Goal: Information Seeking & Learning: Check status

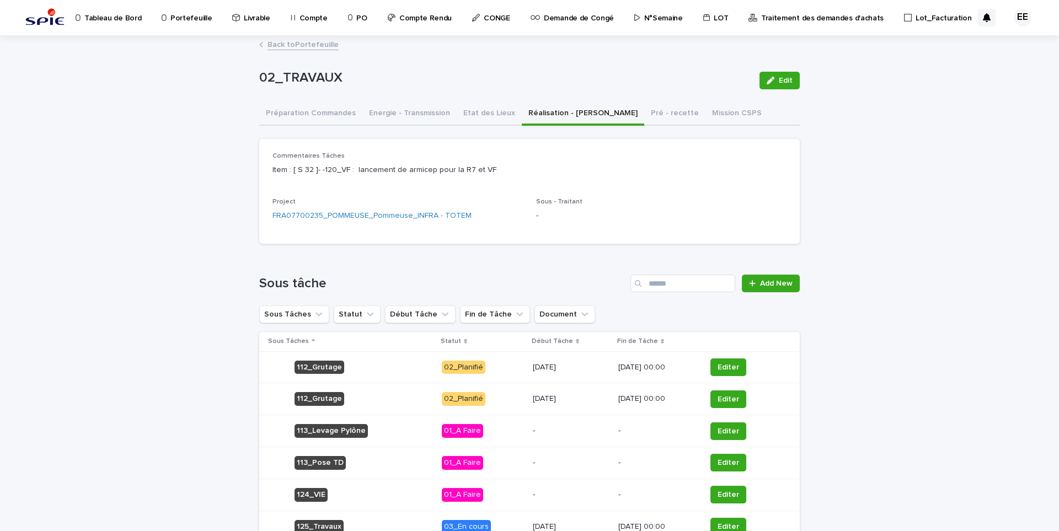
click at [183, 18] on p "Portefeuille" at bounding box center [190, 11] width 41 height 23
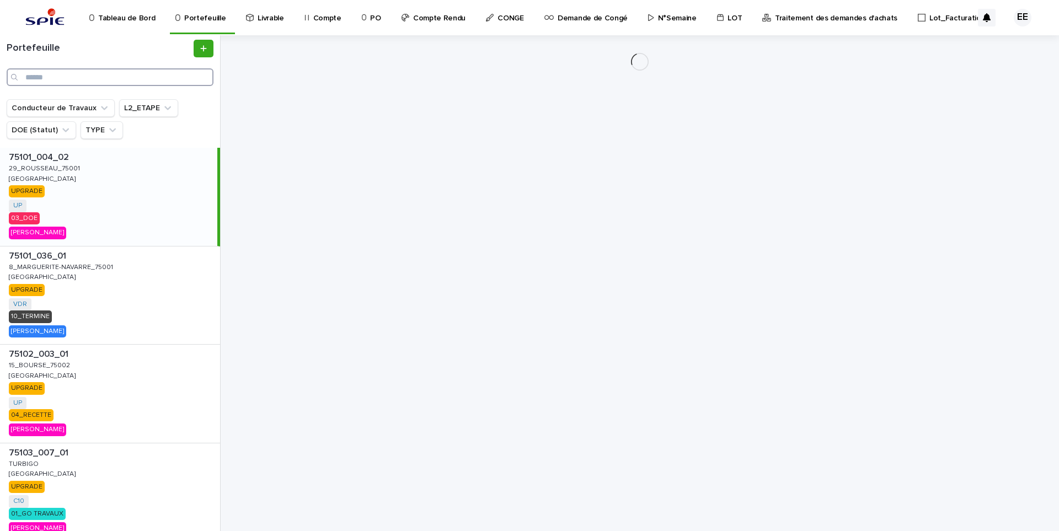
click at [145, 82] on input "Search" at bounding box center [110, 77] width 207 height 18
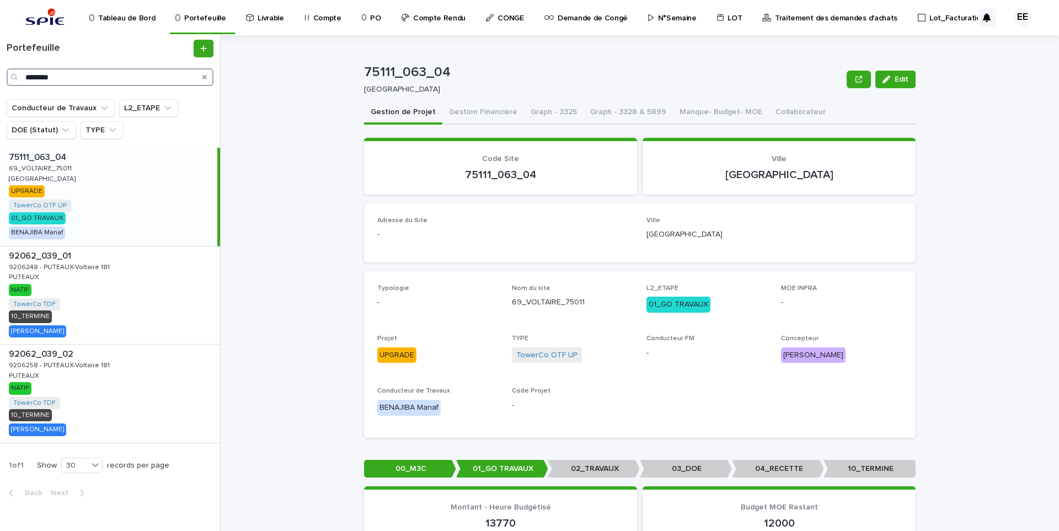
click at [115, 78] on input "********" at bounding box center [110, 77] width 207 height 18
drag, startPoint x: 119, startPoint y: 78, endPoint x: 1, endPoint y: 71, distance: 118.3
click at [1, 71] on div "Portefeuille ********" at bounding box center [110, 63] width 220 height 46
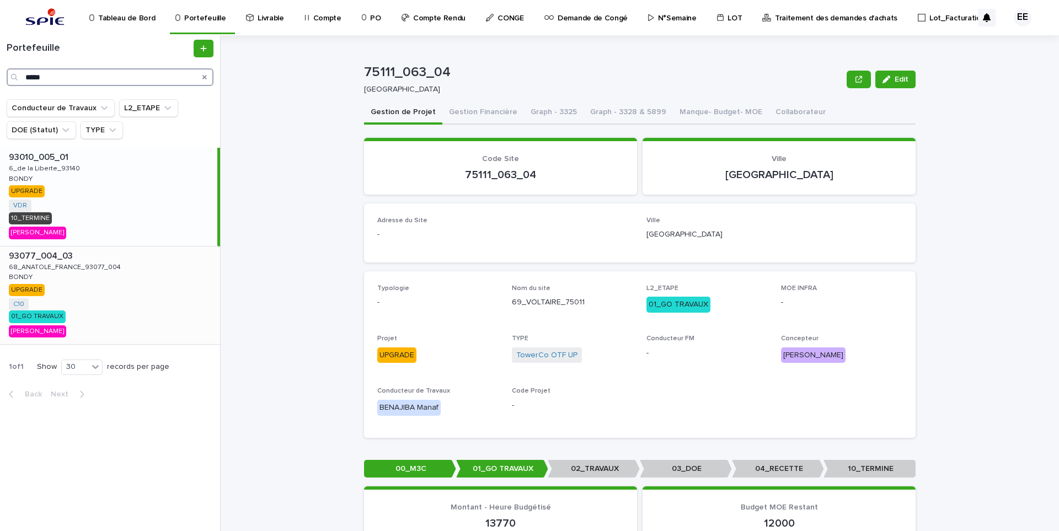
type input "*****"
click at [105, 260] on p at bounding box center [112, 256] width 207 height 10
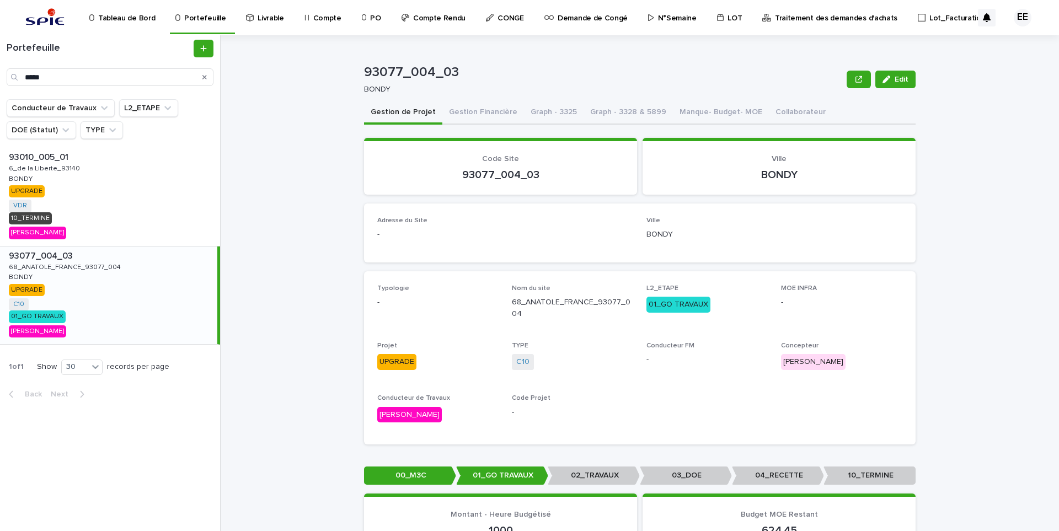
click at [679, 14] on p "N°Semaine" at bounding box center [677, 11] width 39 height 23
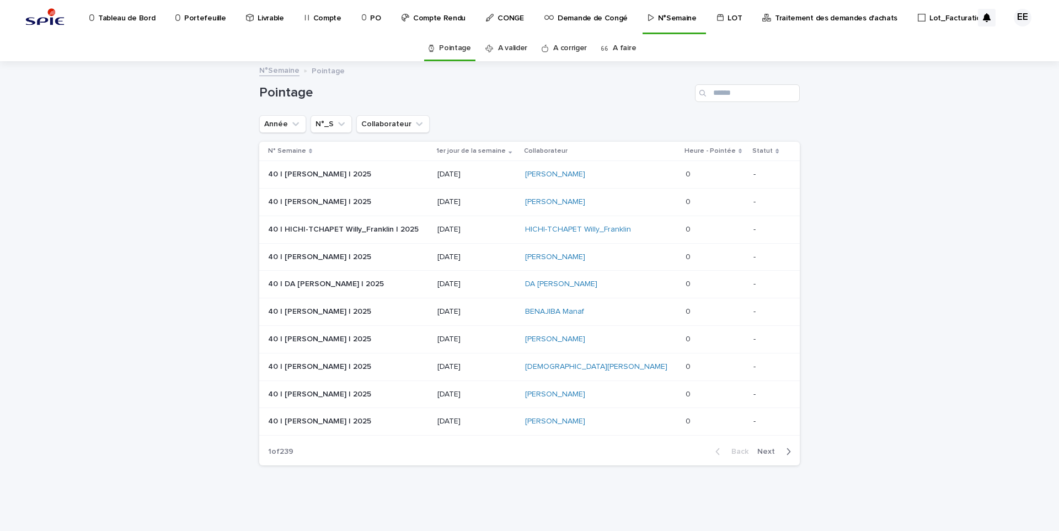
click at [797, 17] on p "Traitement des demandes d'achats" at bounding box center [836, 11] width 122 height 23
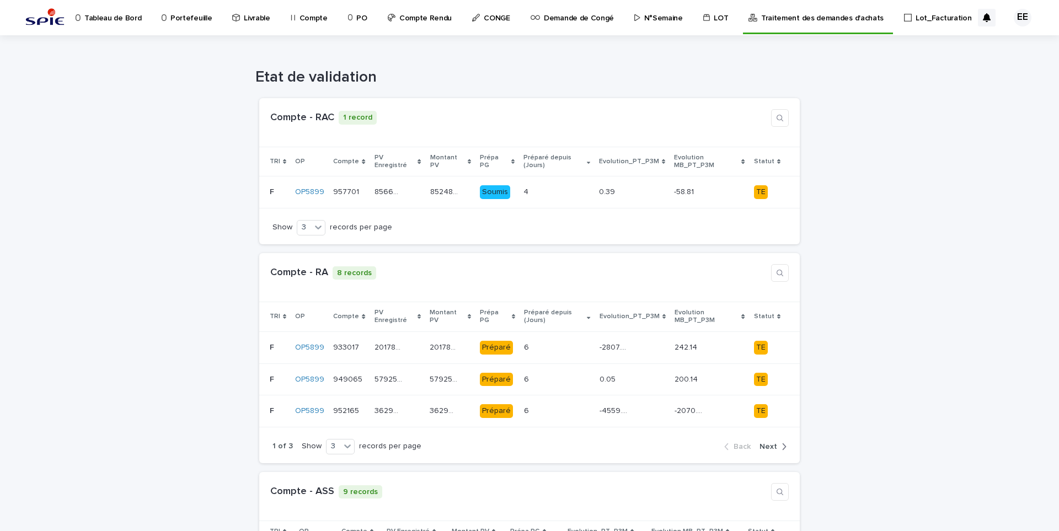
click at [664, 20] on p "N°Semaine" at bounding box center [663, 11] width 39 height 23
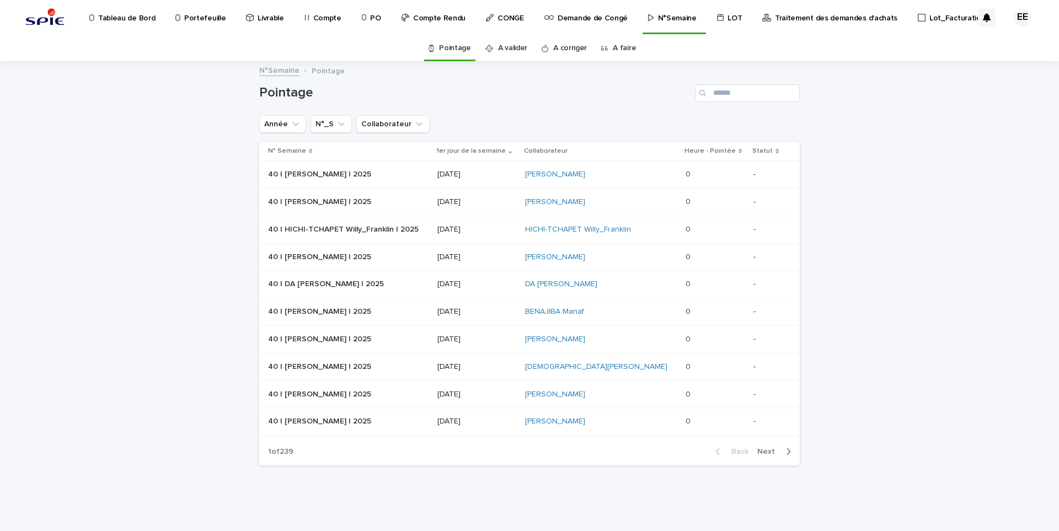
click at [623, 49] on link "A faire" at bounding box center [624, 48] width 23 height 26
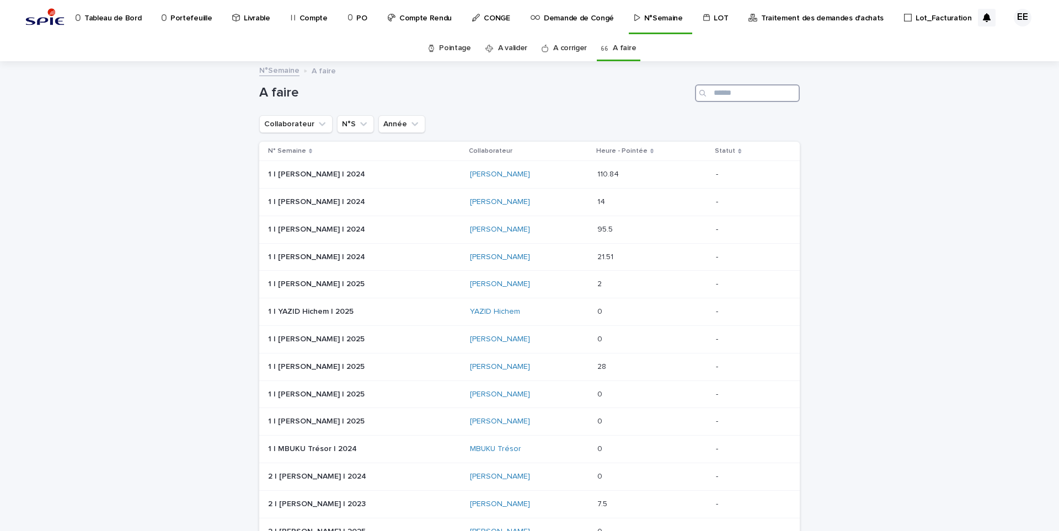
click at [734, 88] on input "Search" at bounding box center [747, 93] width 105 height 18
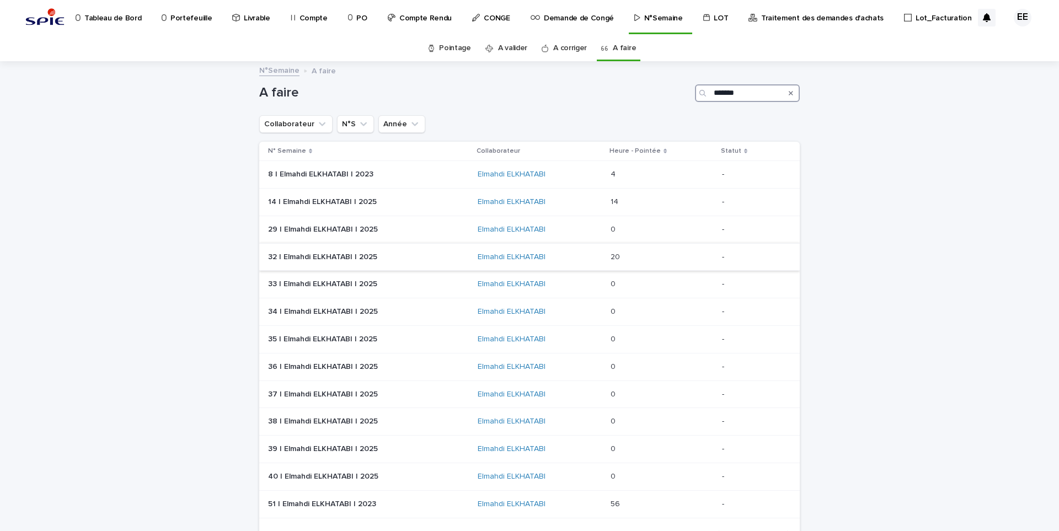
type input "*******"
click at [438, 256] on p at bounding box center [364, 257] width 193 height 9
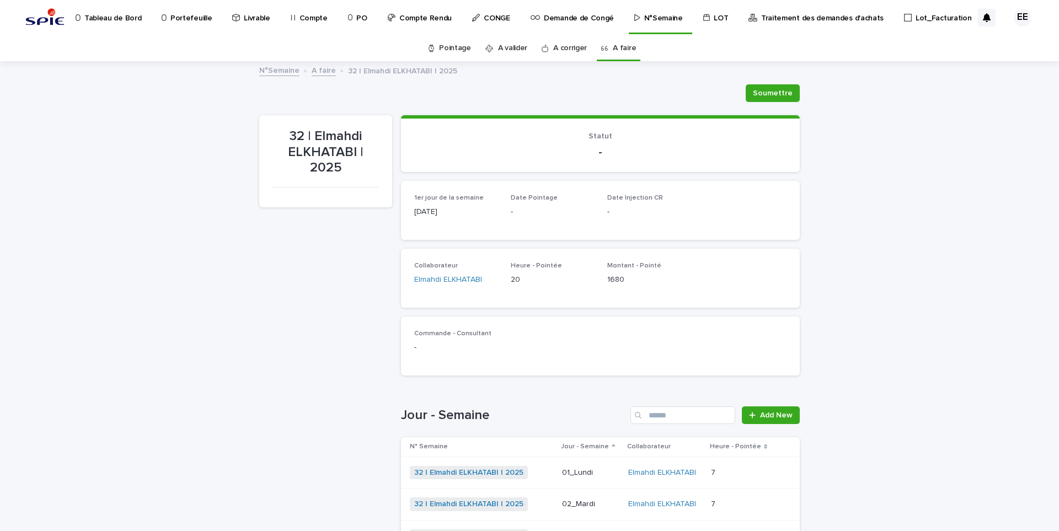
scroll to position [243, 0]
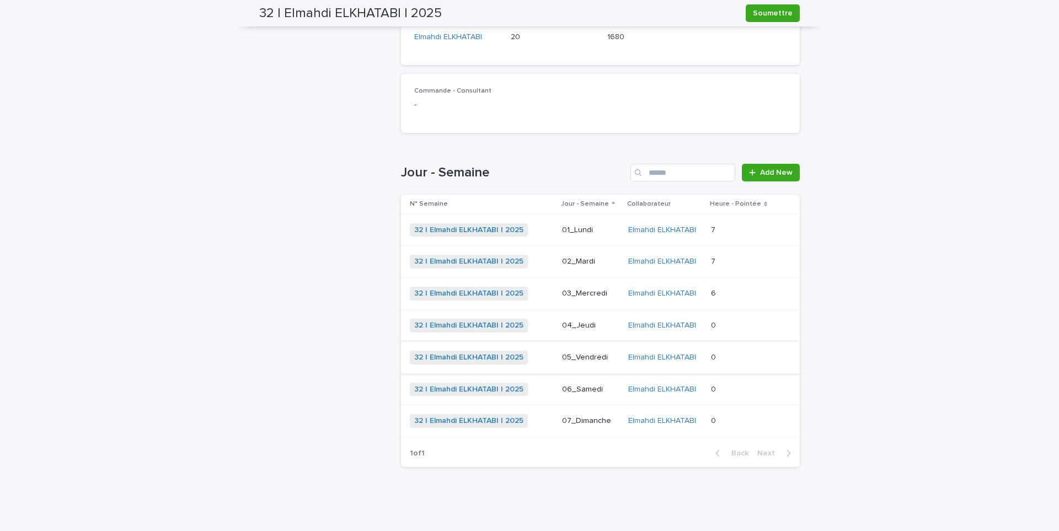
click at [593, 236] on div "01_Lundi" at bounding box center [590, 230] width 57 height 18
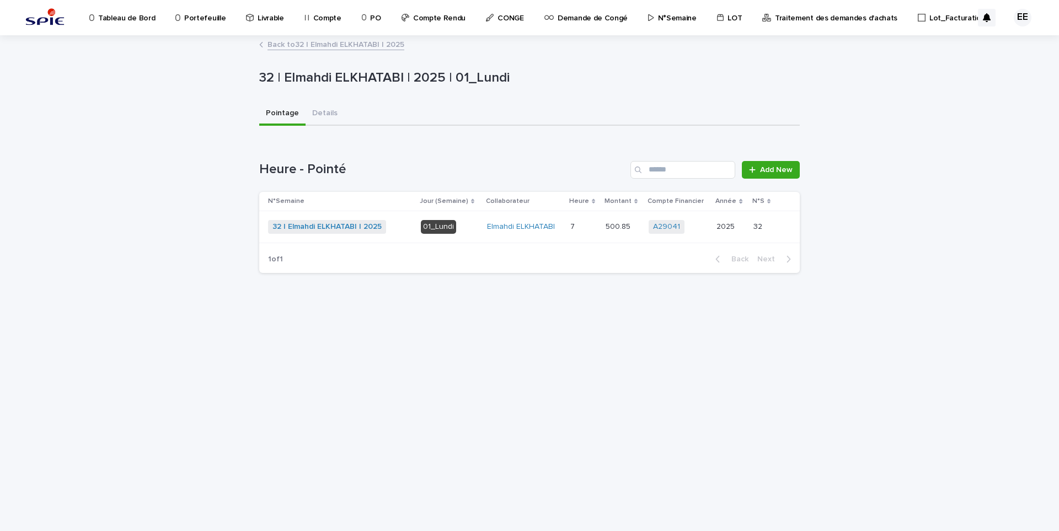
click at [632, 240] on td "500.85 500.85" at bounding box center [622, 227] width 43 height 32
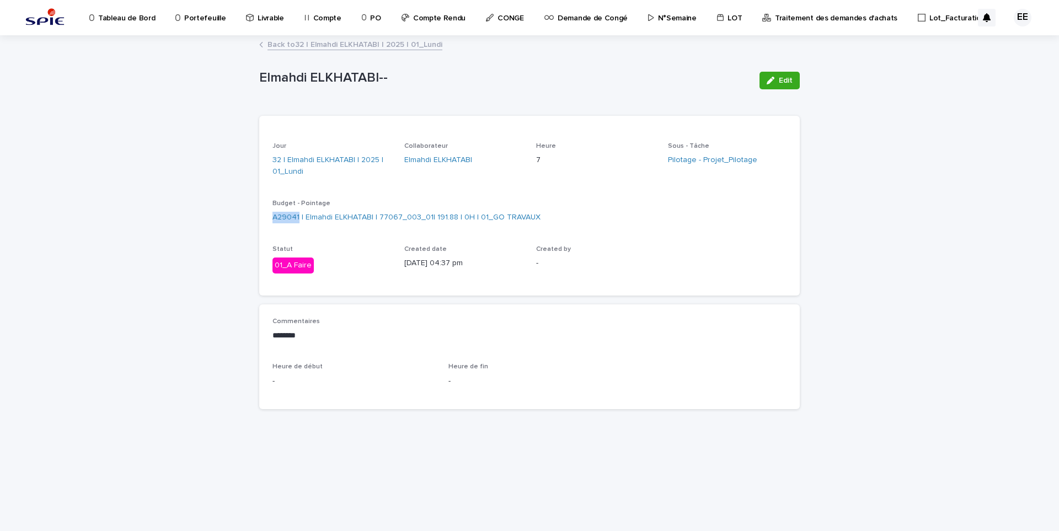
drag, startPoint x: 263, startPoint y: 231, endPoint x: 299, endPoint y: 232, distance: 35.9
click at [299, 232] on div "Jour 32 | Elmahdi ELKHATABI | 2025 | 01_Lundi Collaborateur Elmahdi ELKHATABI H…" at bounding box center [529, 218] width 541 height 153
copy link "A29041"
click at [313, 18] on div "Compte" at bounding box center [324, 11] width 43 height 23
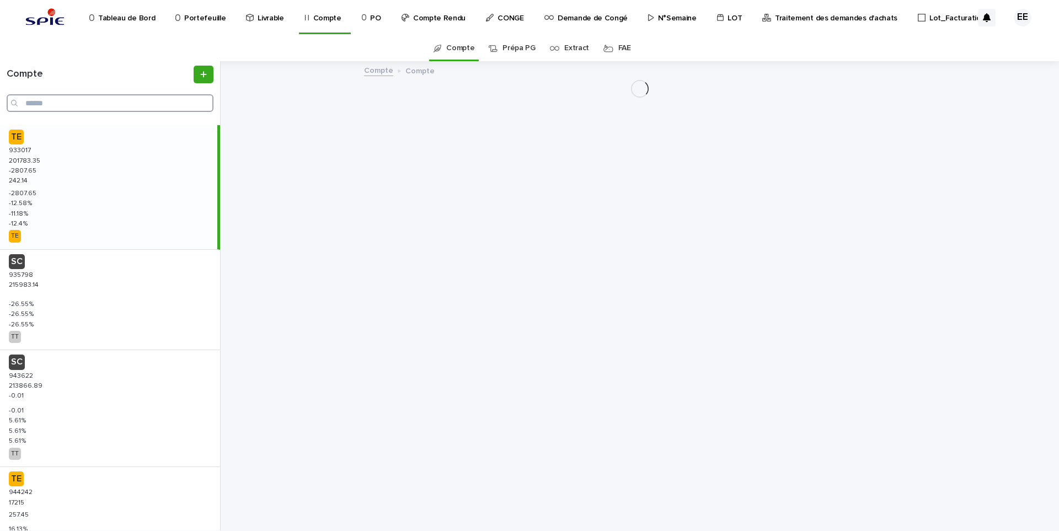
click at [158, 99] on input "Search" at bounding box center [110, 103] width 207 height 18
paste input "*******"
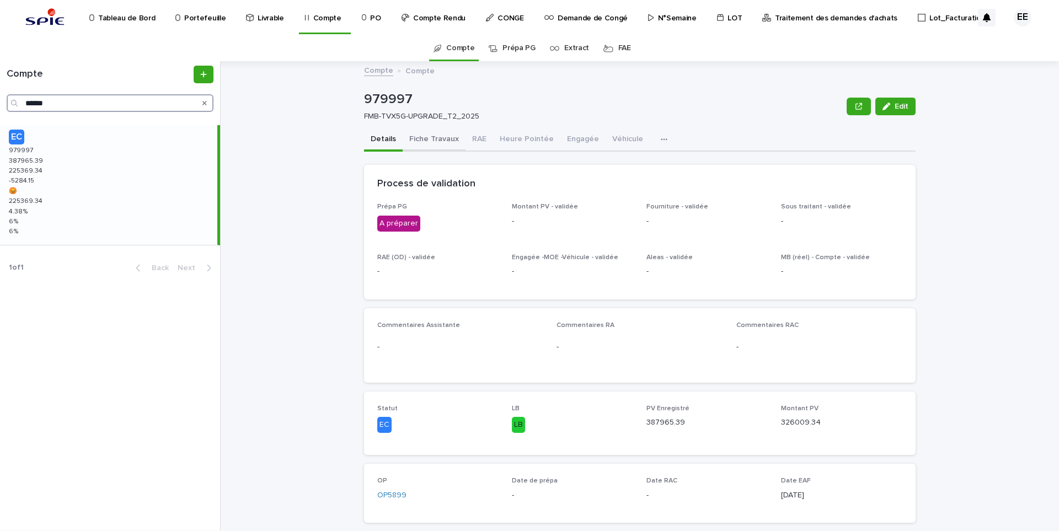
type input "******"
click at [445, 140] on button "Fiche Travaux" at bounding box center [434, 140] width 63 height 23
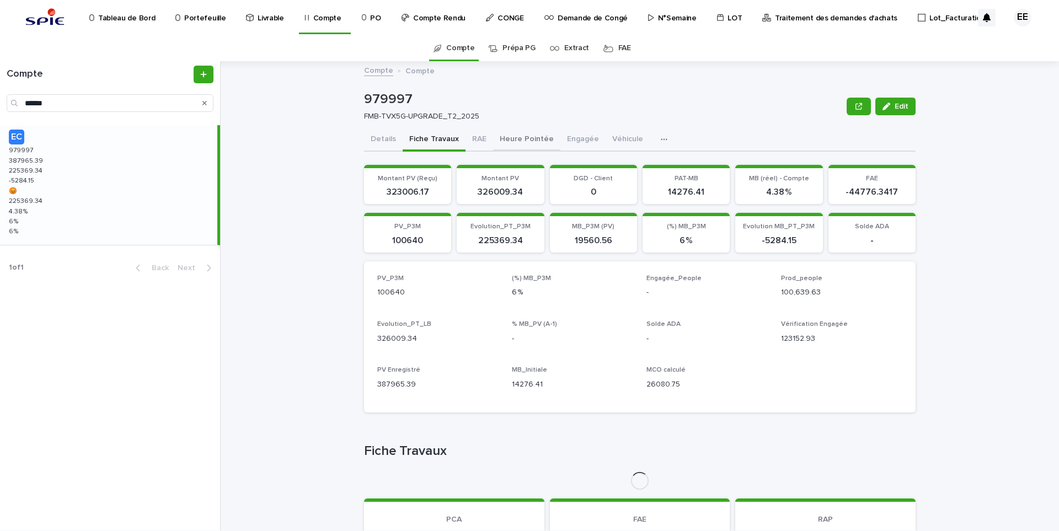
click at [509, 134] on button "Heure Pointée" at bounding box center [526, 140] width 67 height 23
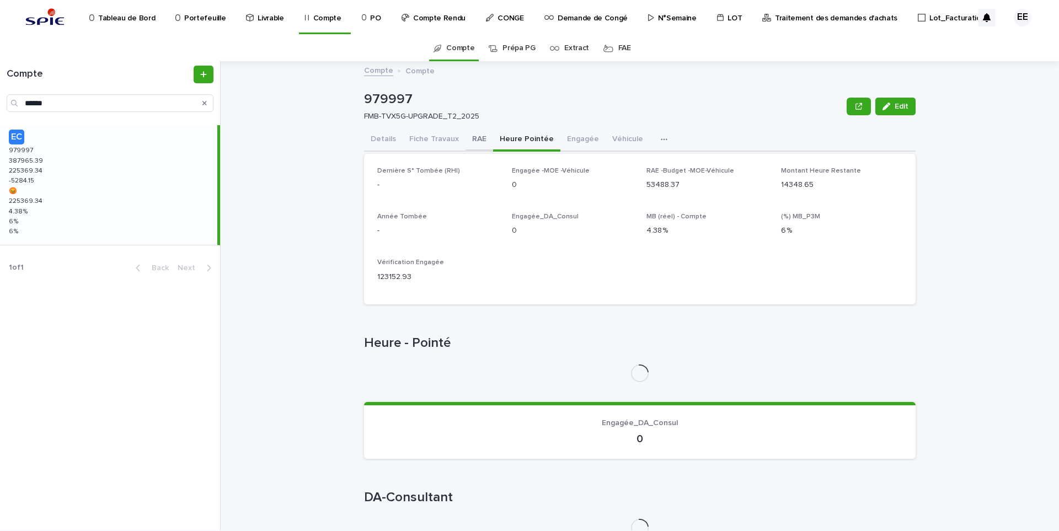
click at [475, 142] on button "RAE" at bounding box center [480, 140] width 28 height 23
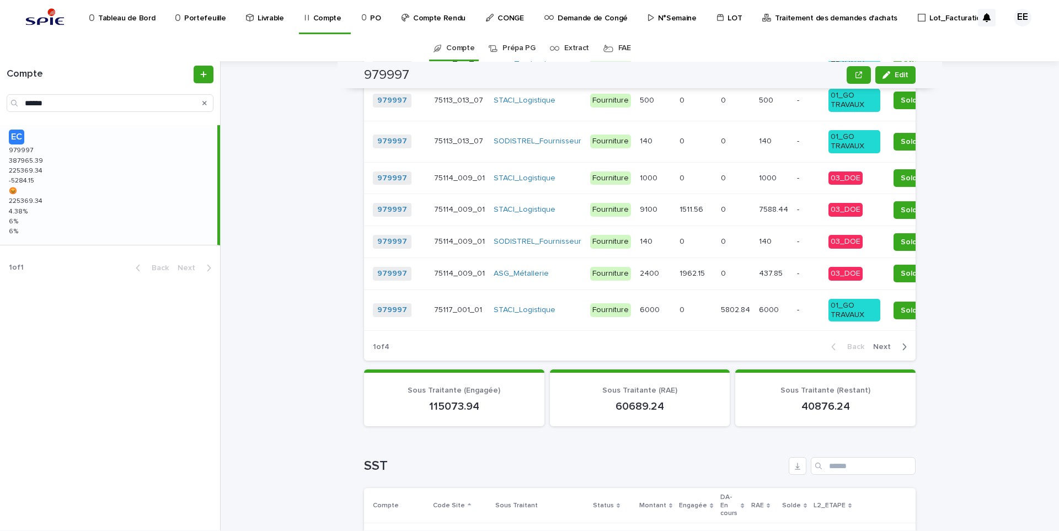
scroll to position [1710, 0]
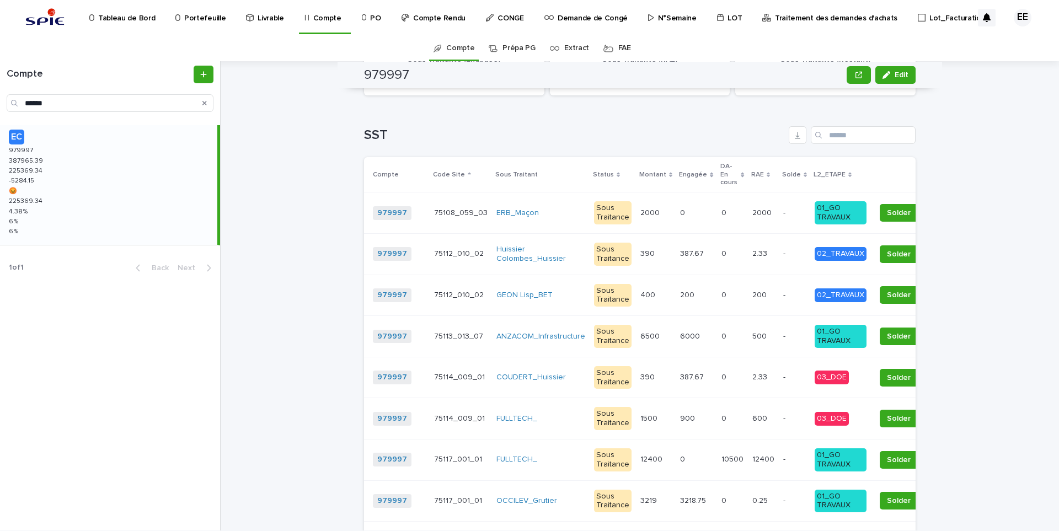
click at [814, 173] on p "L2_ETAPE" at bounding box center [830, 175] width 32 height 12
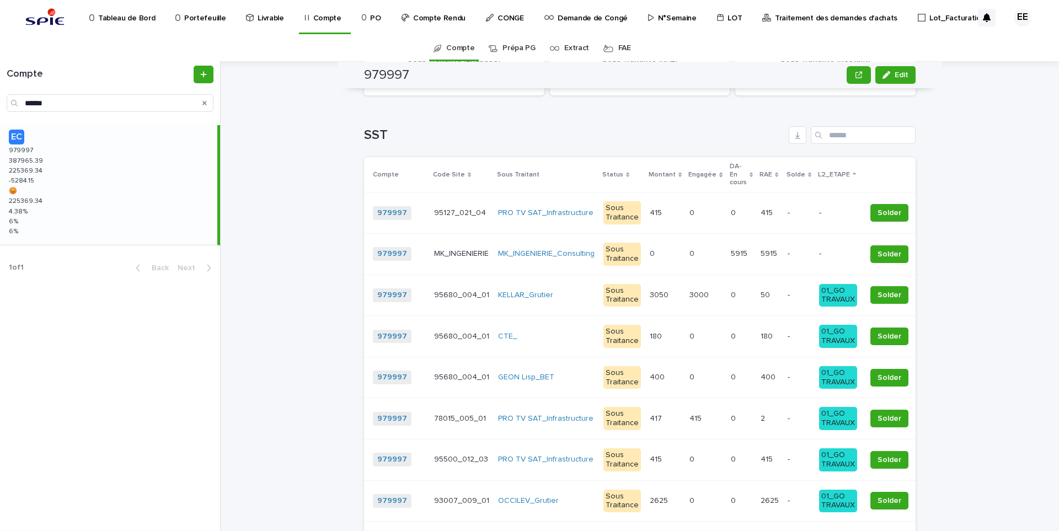
click at [818, 175] on p "L2_ETAPE" at bounding box center [834, 175] width 32 height 12
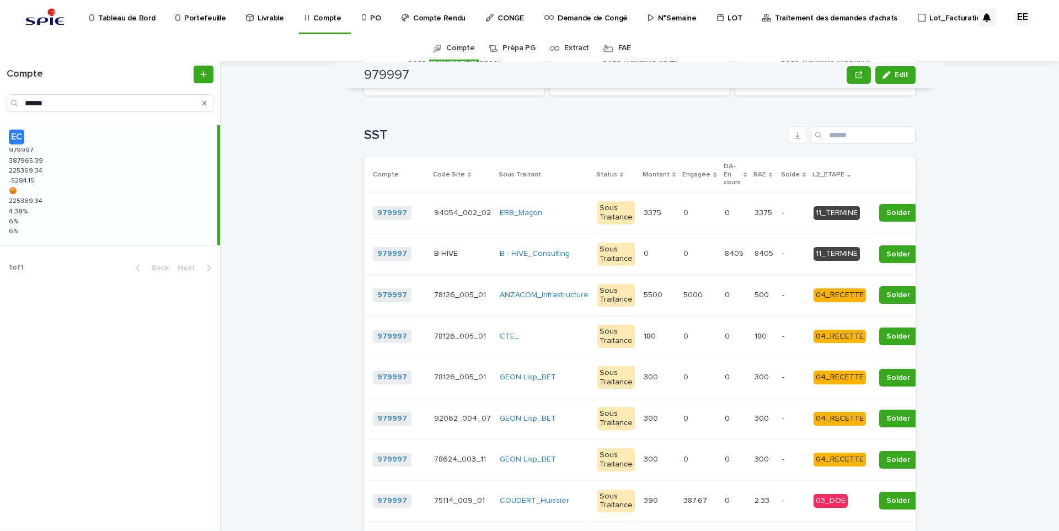
click at [452, 214] on p "94054_002_02" at bounding box center [463, 212] width 59 height 12
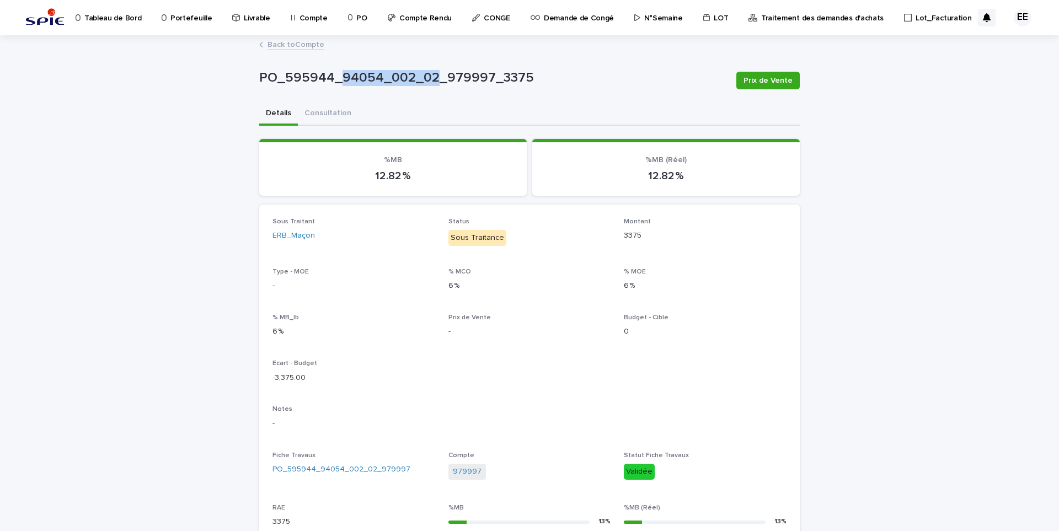
drag, startPoint x: 335, startPoint y: 76, endPoint x: 430, endPoint y: 76, distance: 94.9
click at [430, 76] on p "PO_595944_94054_002_02_979997_3375" at bounding box center [493, 78] width 468 height 16
copy p "94054_002_02"
click at [201, 23] on p "Portefeuille" at bounding box center [190, 11] width 41 height 23
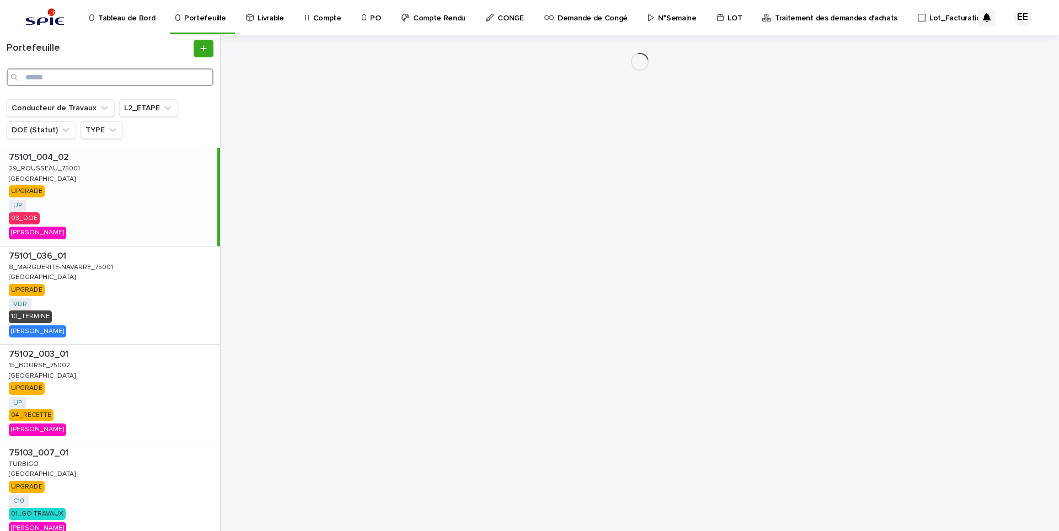
click at [128, 72] on input "Search" at bounding box center [110, 77] width 207 height 18
paste input "**********"
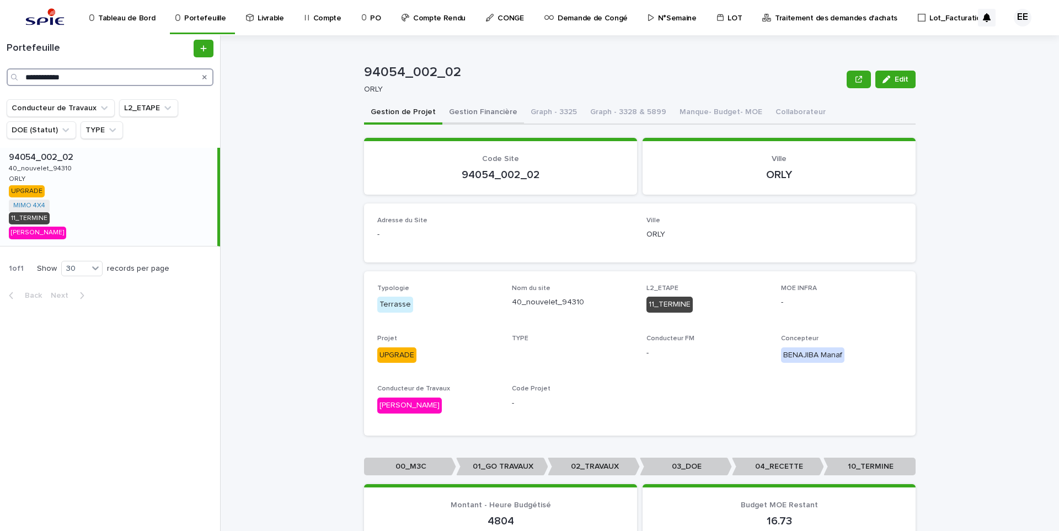
type input "**********"
click at [458, 110] on button "Gestion Financière" at bounding box center [483, 112] width 82 height 23
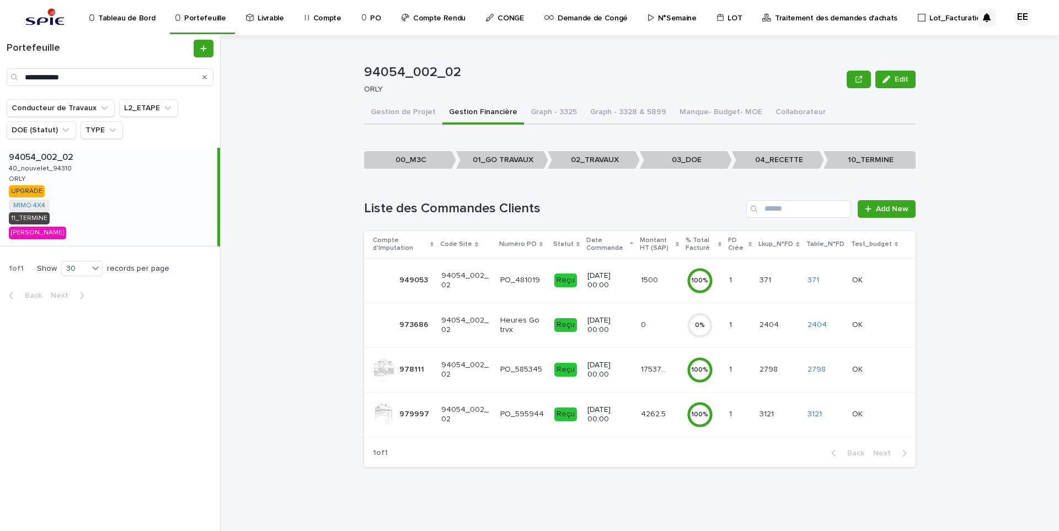
click at [651, 370] on p "17537.91" at bounding box center [654, 369] width 27 height 12
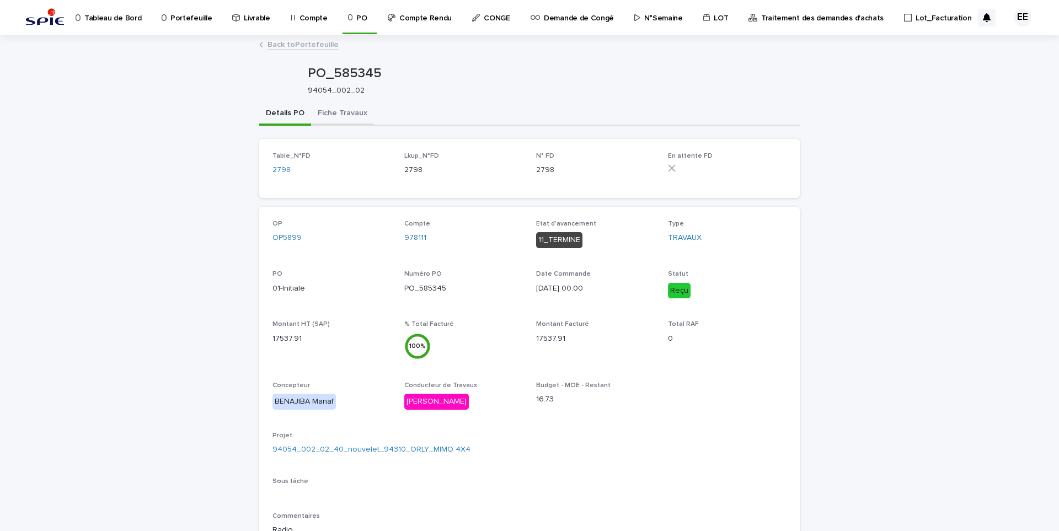
click at [352, 117] on button "Fiche Travaux" at bounding box center [342, 114] width 63 height 23
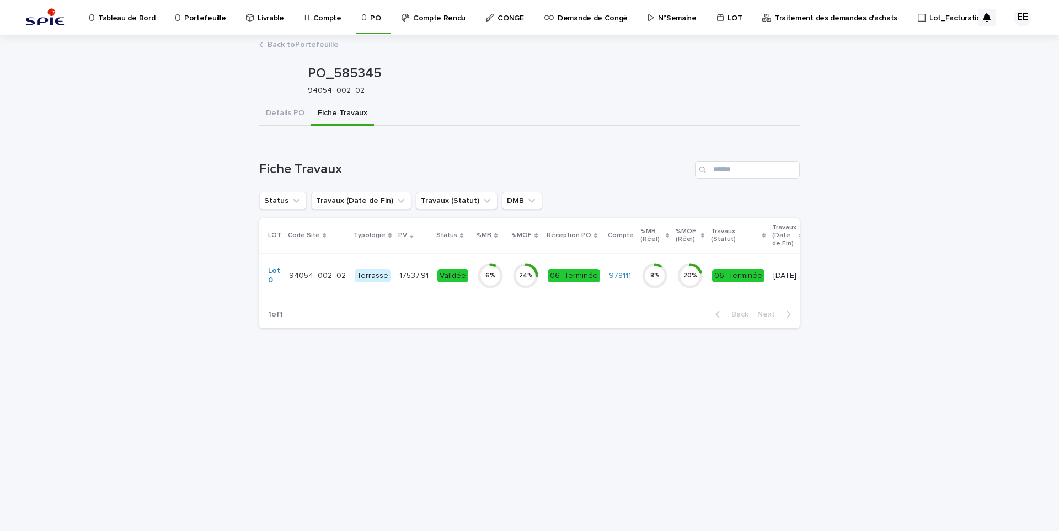
click at [437, 280] on div "Validée" at bounding box center [452, 276] width 31 height 14
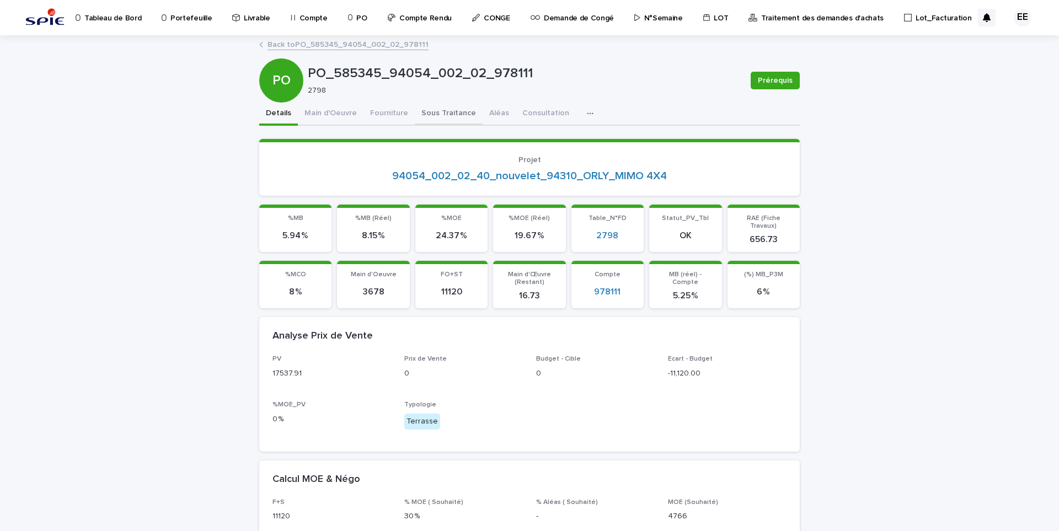
click at [437, 115] on button "Sous Traitance" at bounding box center [449, 114] width 68 height 23
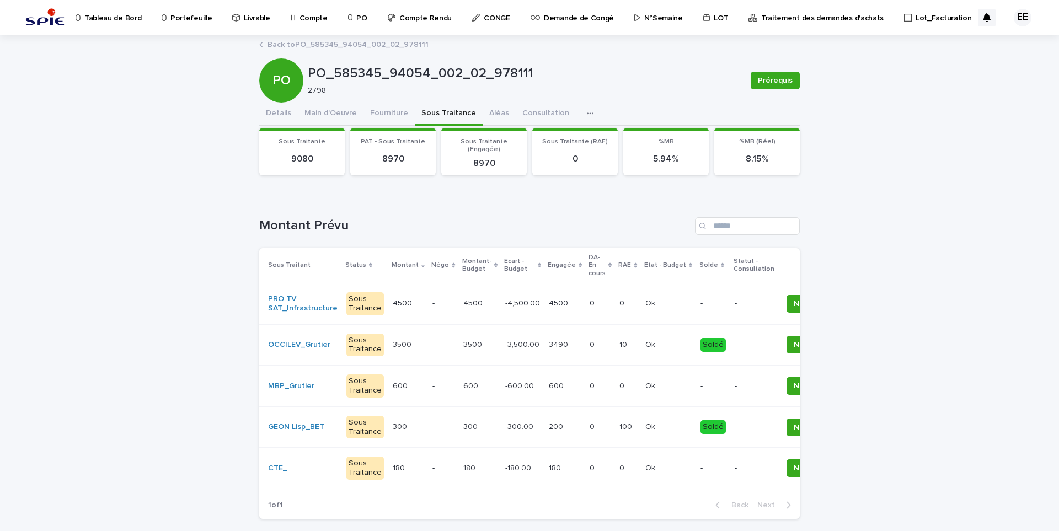
click at [357, 48] on link "Back to PO_585345_94054_002_02_978111" at bounding box center [348, 44] width 161 height 13
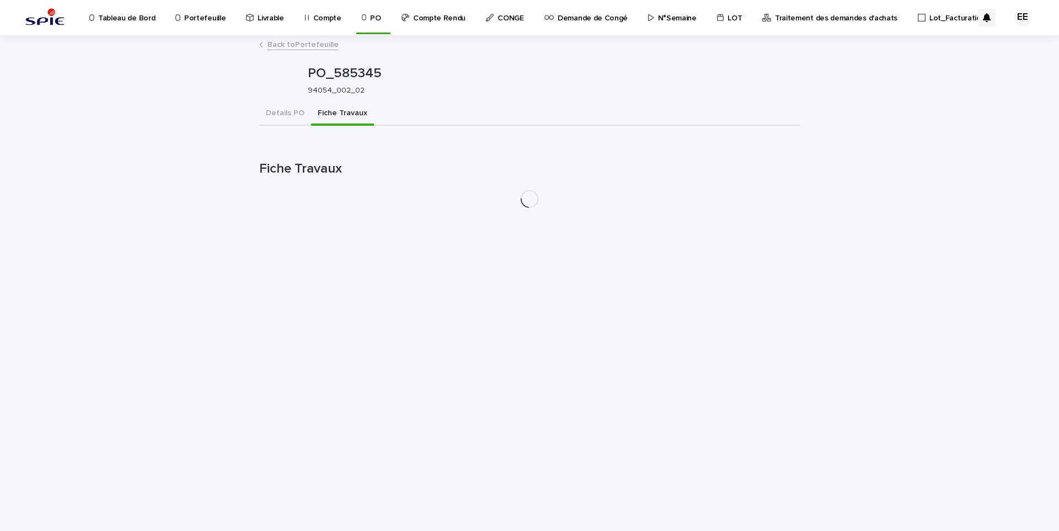
click at [306, 48] on link "Back to Portefeuille" at bounding box center [303, 44] width 71 height 13
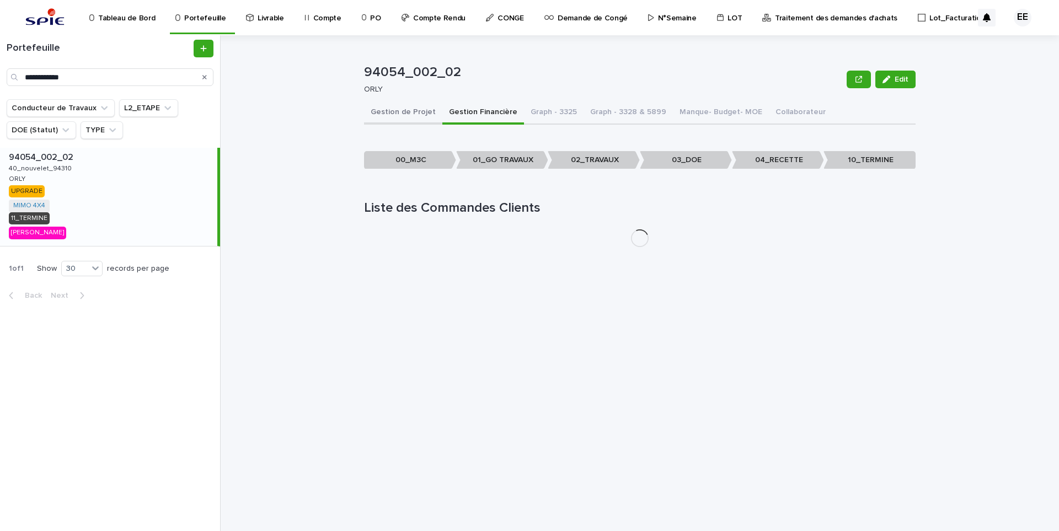
click at [409, 116] on button "Gestion de Projet" at bounding box center [403, 112] width 78 height 23
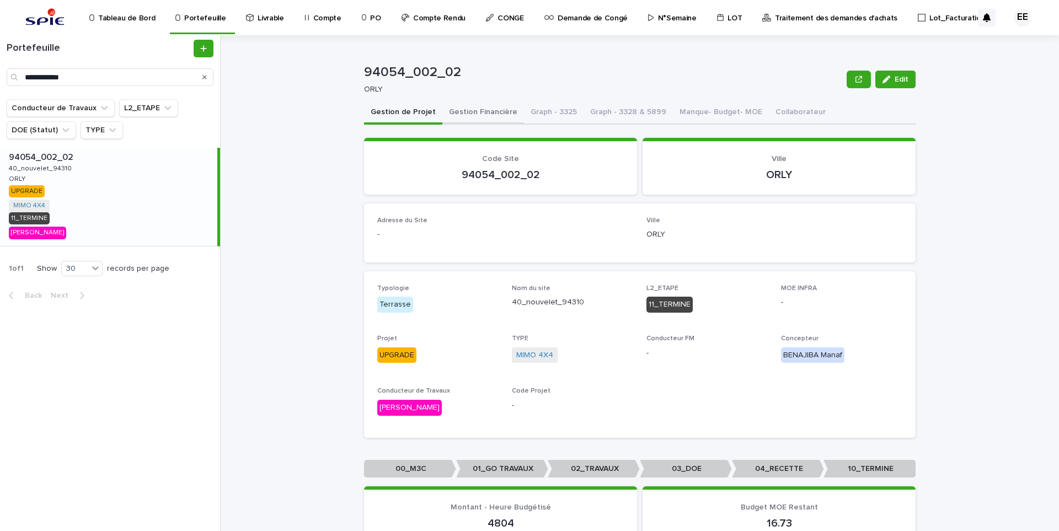
click at [452, 119] on button "Gestion Financière" at bounding box center [483, 112] width 82 height 23
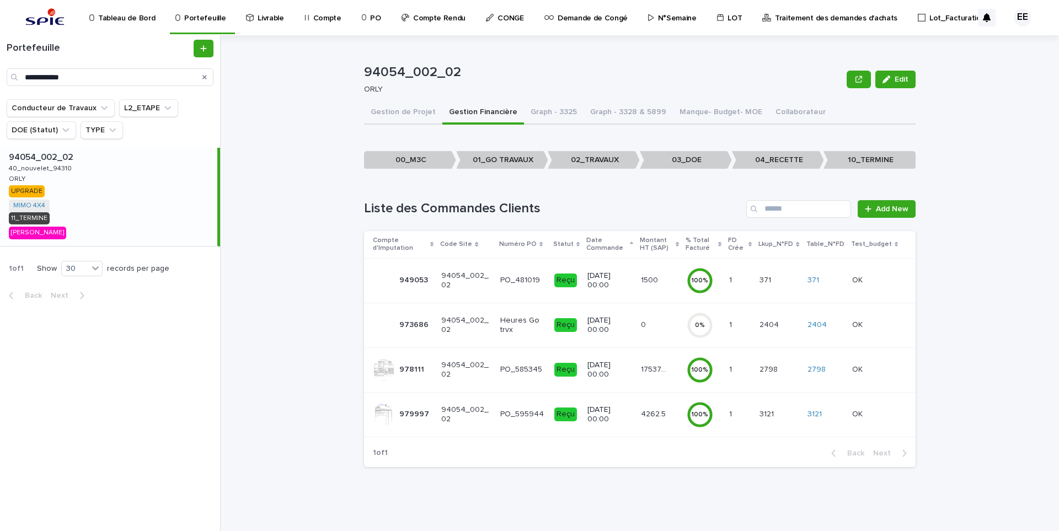
click at [637, 421] on td "4262.5 4262.5" at bounding box center [660, 414] width 46 height 45
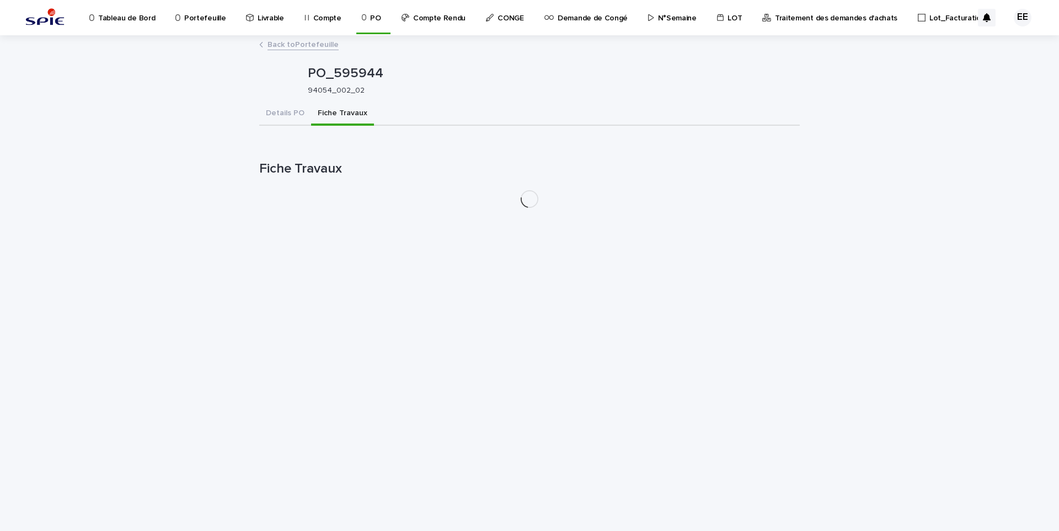
click at [338, 115] on button "Fiche Travaux" at bounding box center [342, 114] width 63 height 23
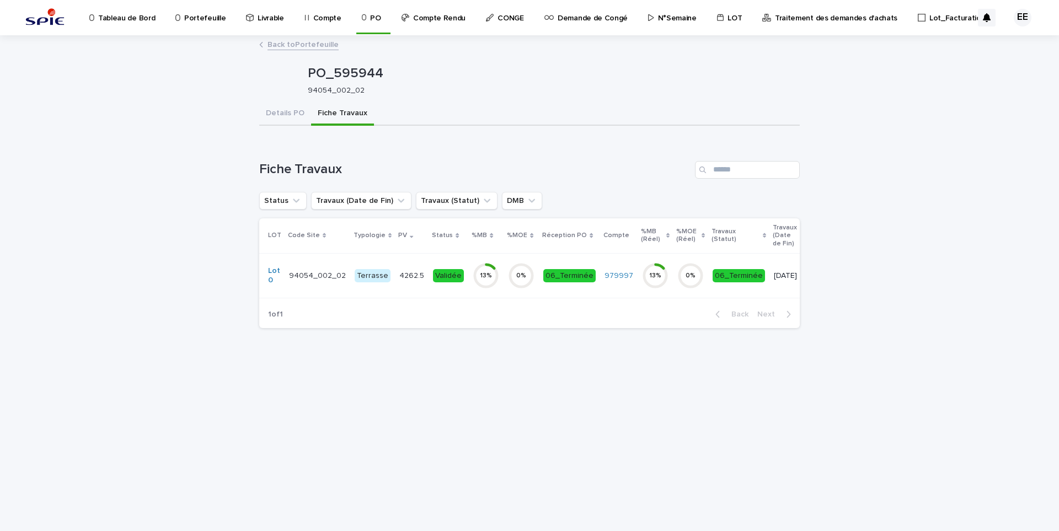
click at [408, 288] on td "4262.5 4262.5" at bounding box center [412, 275] width 34 height 45
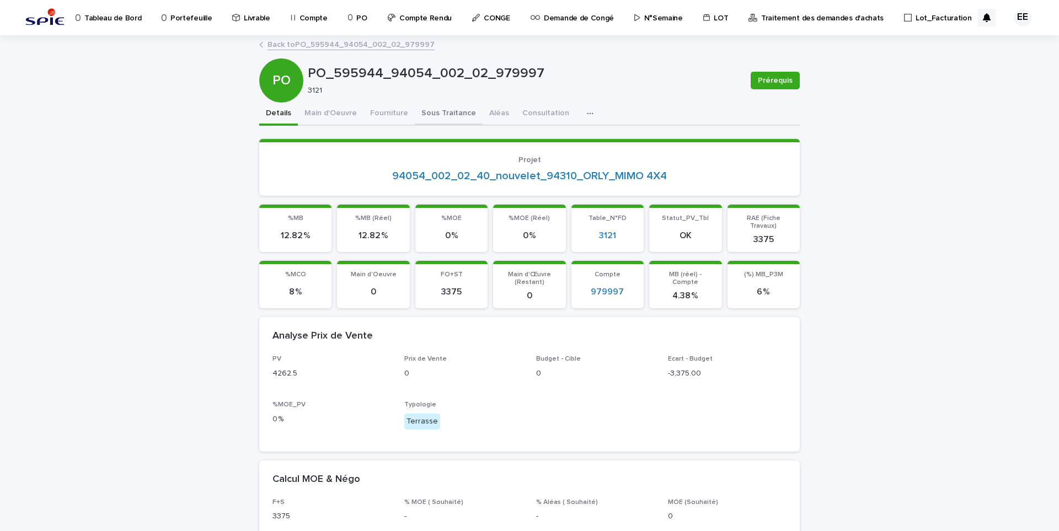
click at [451, 117] on button "Sous Traitance" at bounding box center [449, 114] width 68 height 23
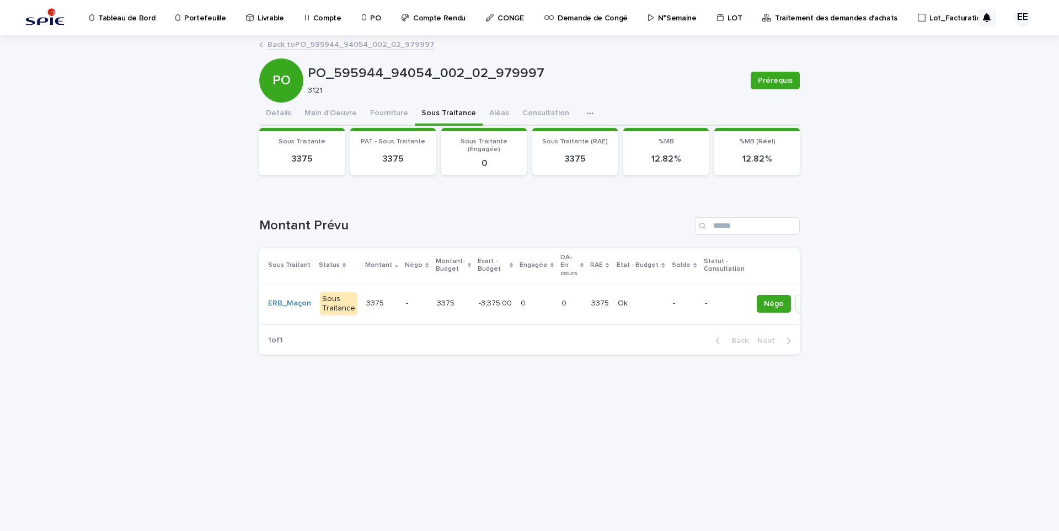
click at [459, 317] on td "3375 3375" at bounding box center [453, 303] width 42 height 41
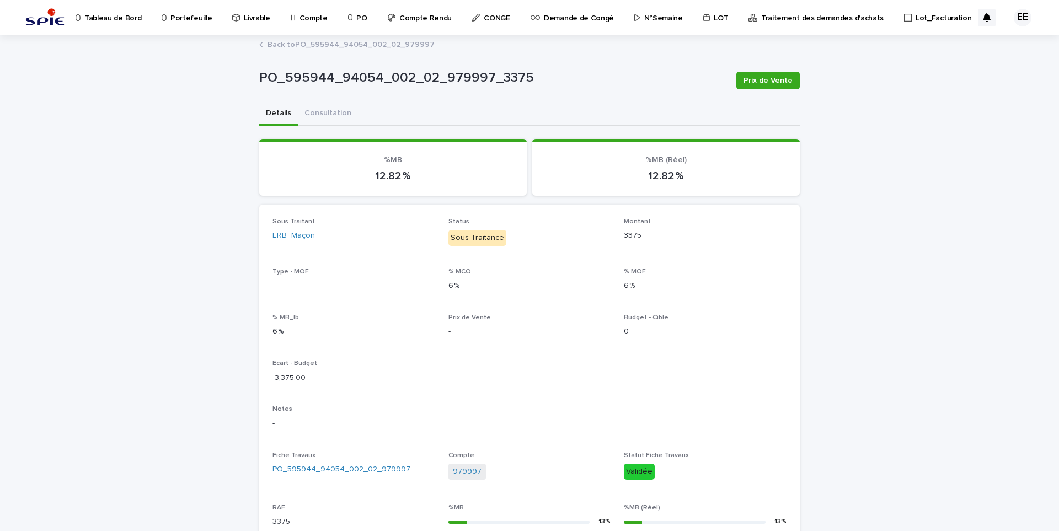
click at [350, 41] on link "Back to PO_595944_94054_002_02_979997" at bounding box center [351, 44] width 167 height 13
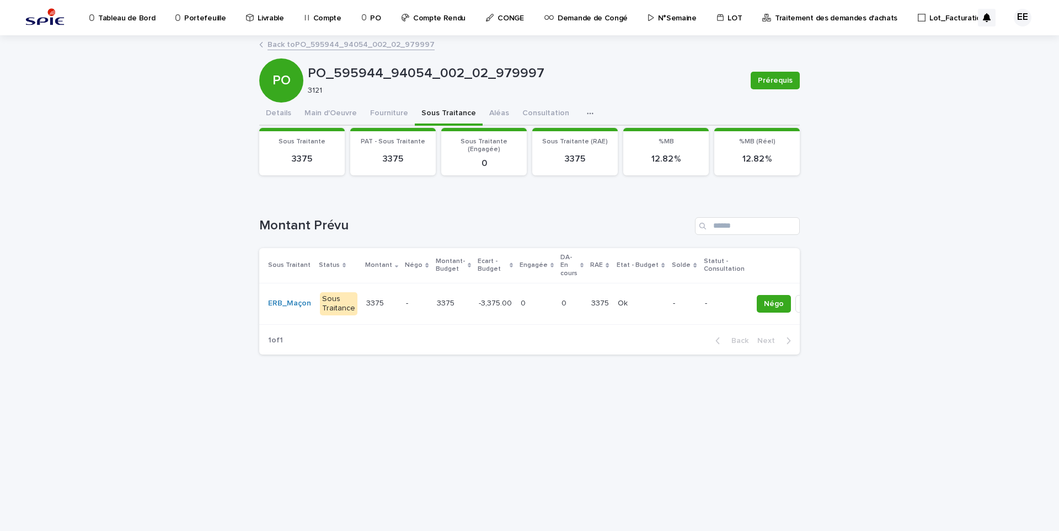
click at [333, 45] on link "Back to PO_595944_94054_002_02_979997" at bounding box center [351, 44] width 167 height 13
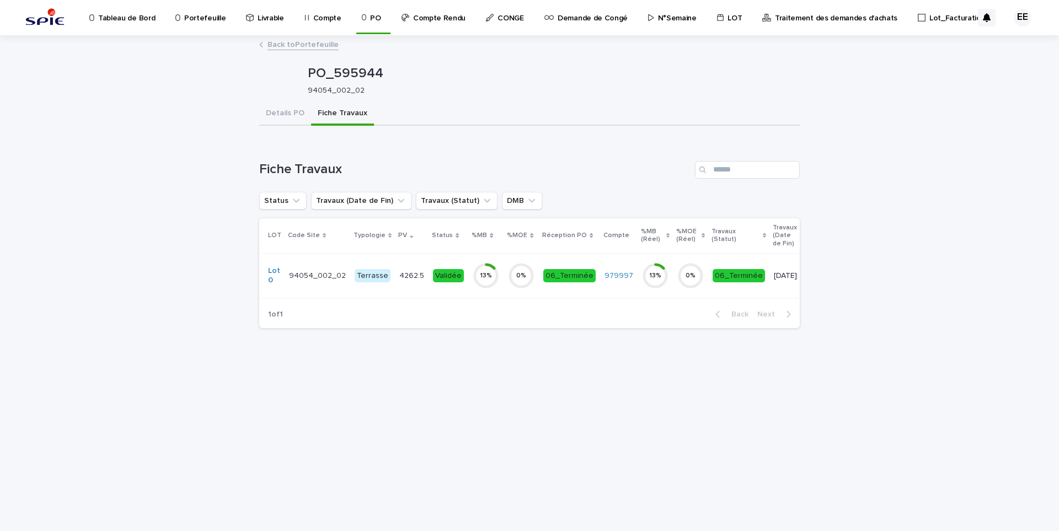
click at [319, 46] on link "Back to Portefeuille" at bounding box center [303, 44] width 71 height 13
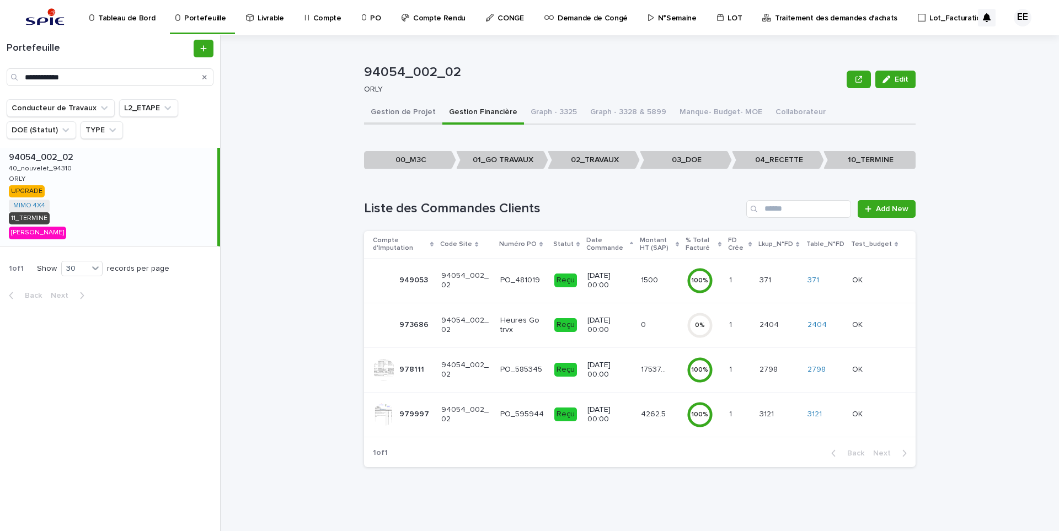
click at [410, 117] on button "Gestion de Projet" at bounding box center [403, 112] width 78 height 23
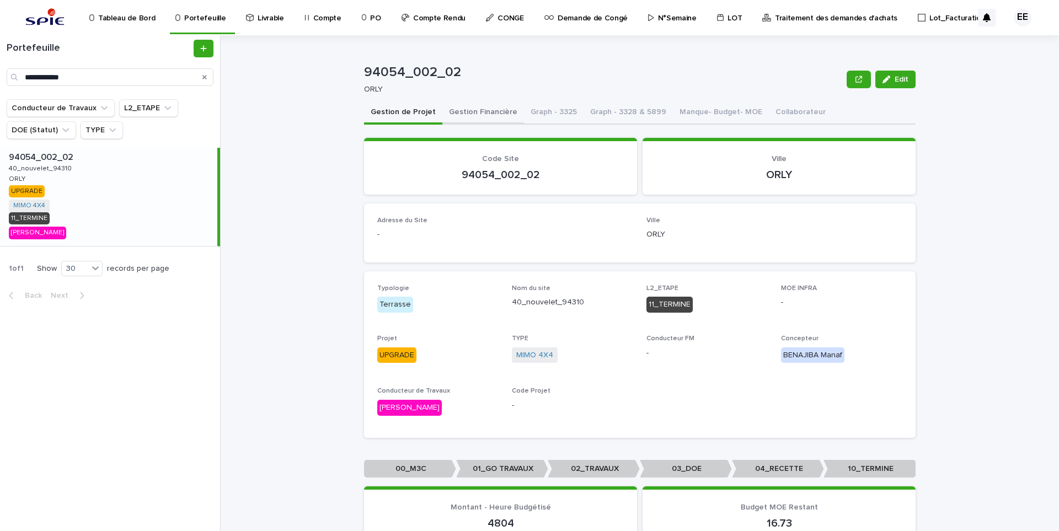
click at [463, 115] on button "Gestion Financière" at bounding box center [483, 112] width 82 height 23
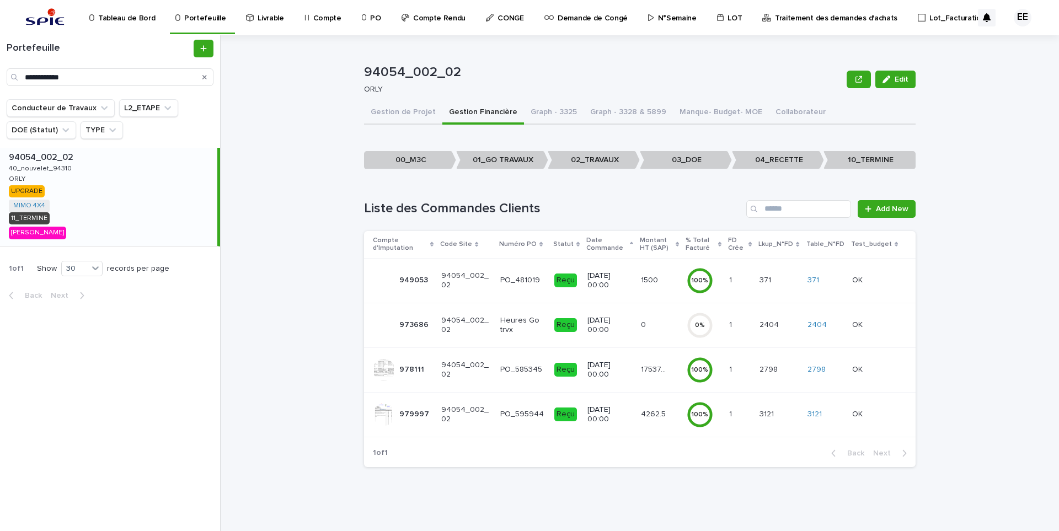
click at [417, 415] on p "979997" at bounding box center [415, 414] width 32 height 12
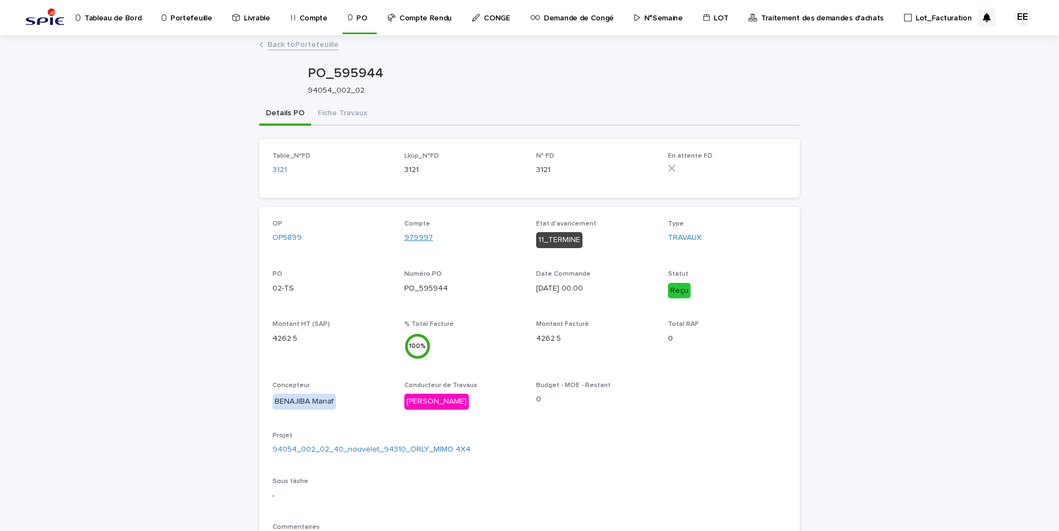
click at [411, 237] on link "979997" at bounding box center [418, 238] width 29 height 12
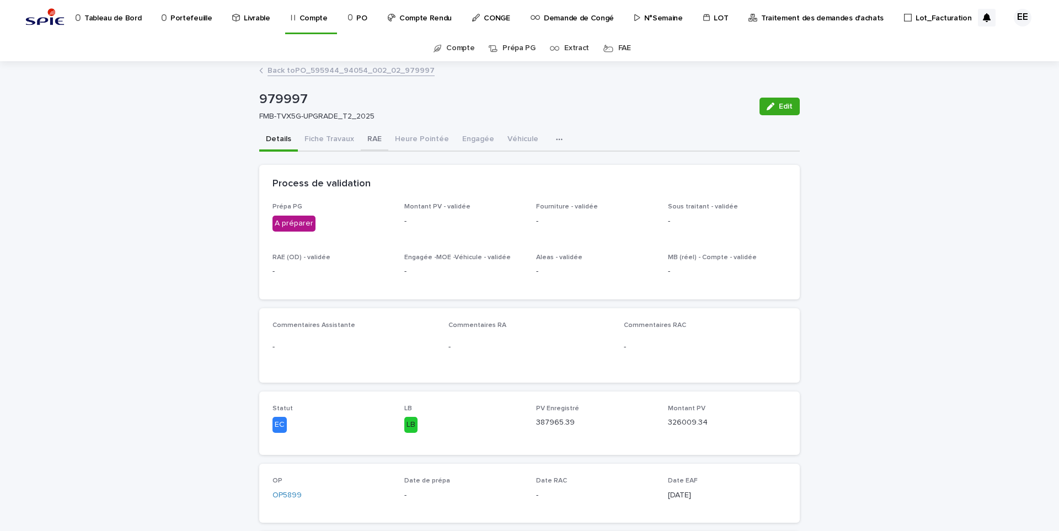
click at [363, 138] on button "RAE" at bounding box center [375, 140] width 28 height 23
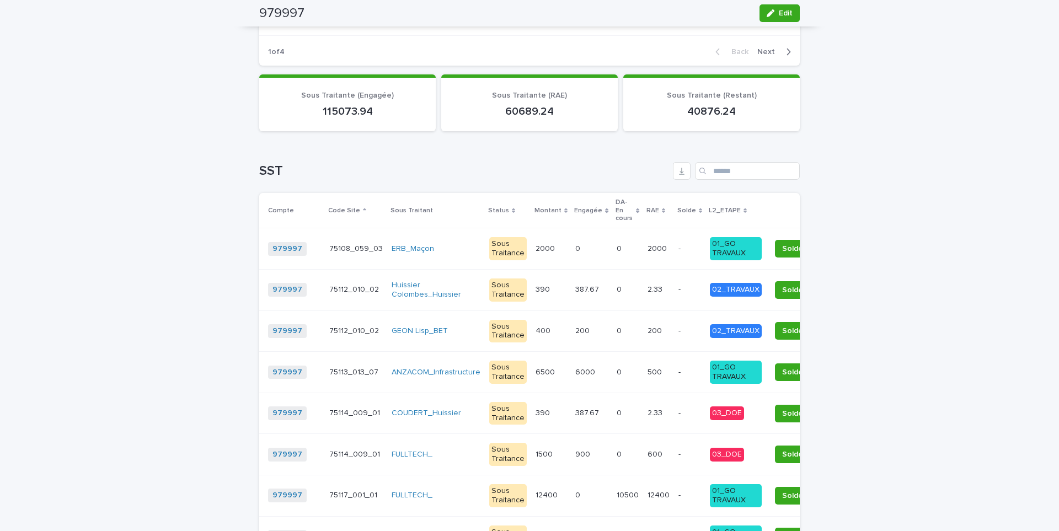
scroll to position [1655, 0]
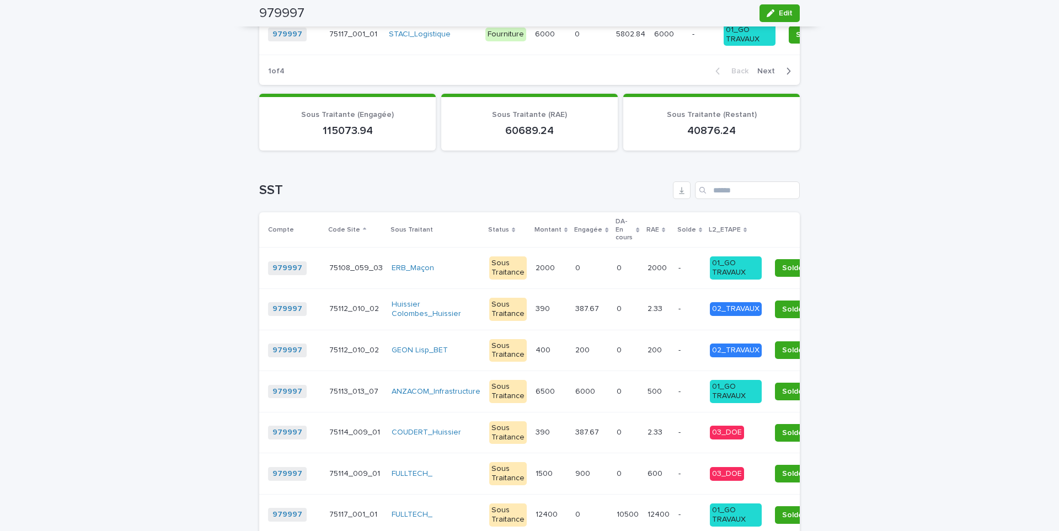
click at [709, 227] on p "L2_ETAPE" at bounding box center [725, 230] width 32 height 12
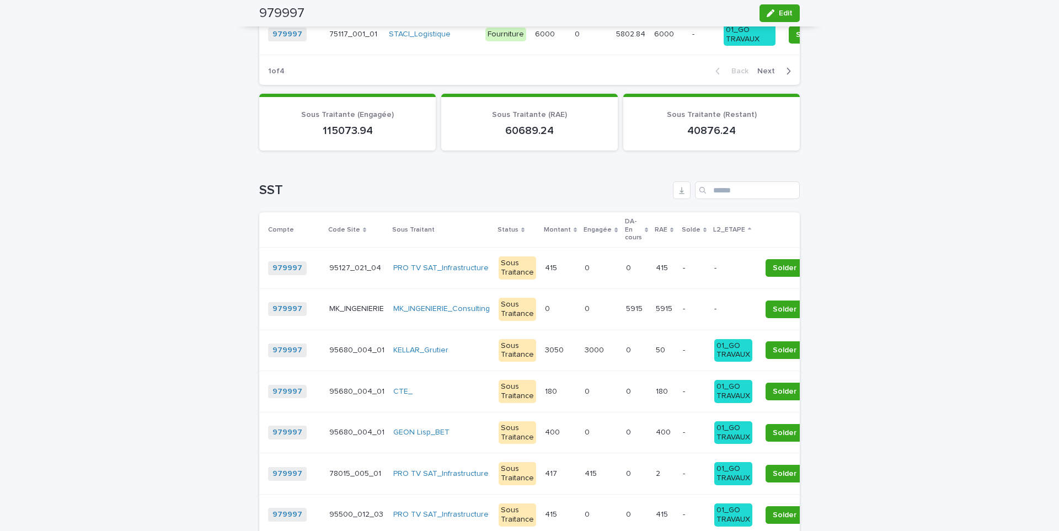
click at [710, 227] on th "L2_ETAPE" at bounding box center [733, 229] width 47 height 35
click at [713, 227] on p "L2_ETAPE" at bounding box center [729, 230] width 32 height 12
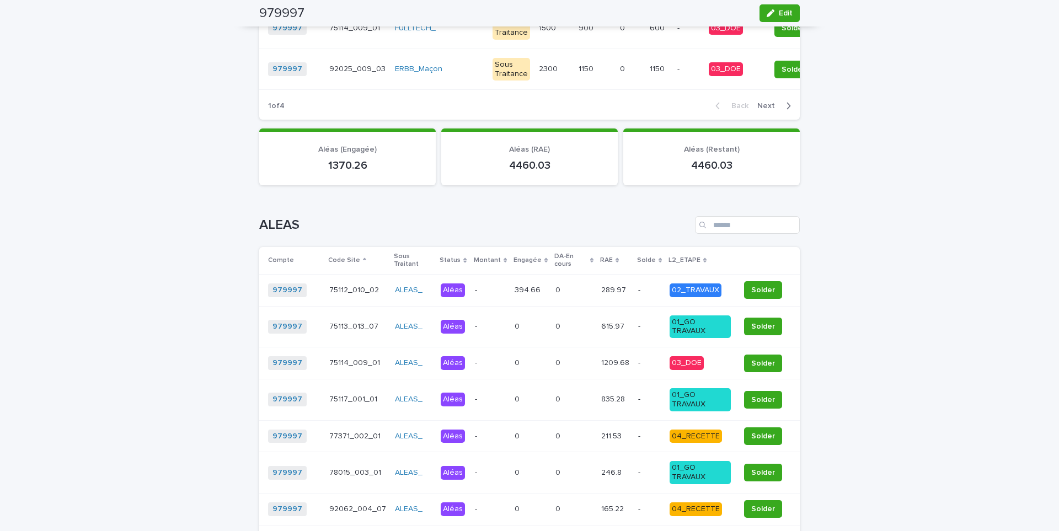
scroll to position [2261, 0]
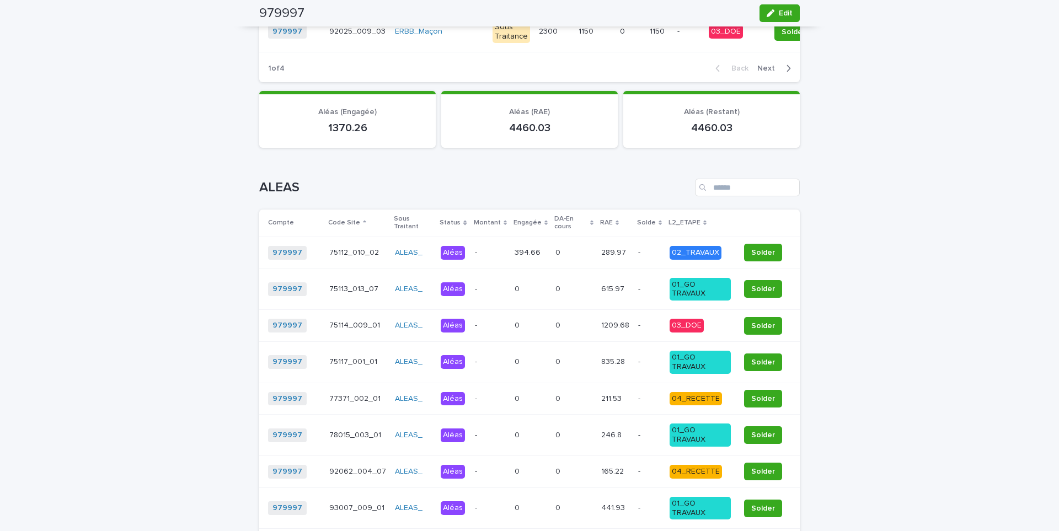
click at [684, 228] on p "L2_ETAPE" at bounding box center [684, 223] width 32 height 12
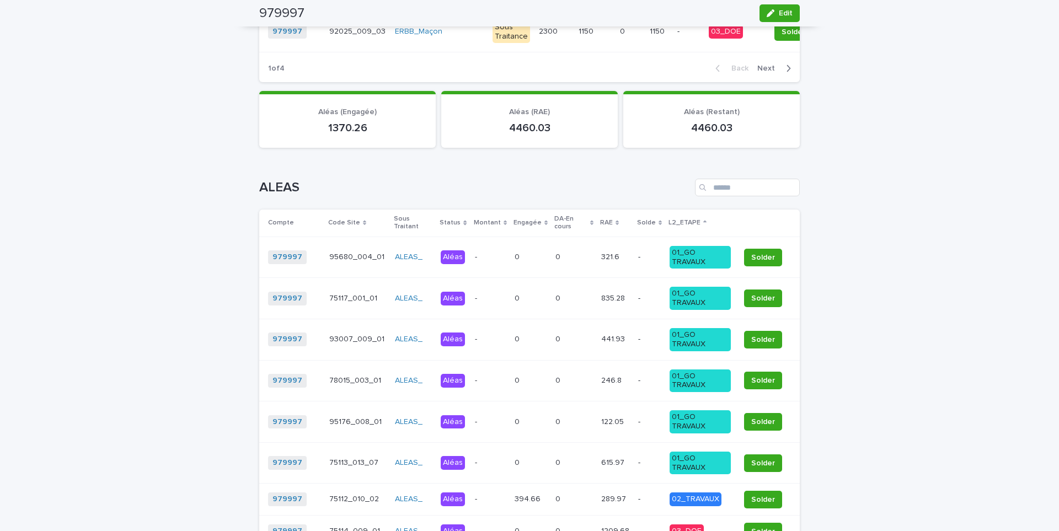
click at [681, 227] on p "L2_ETAPE" at bounding box center [684, 223] width 32 height 12
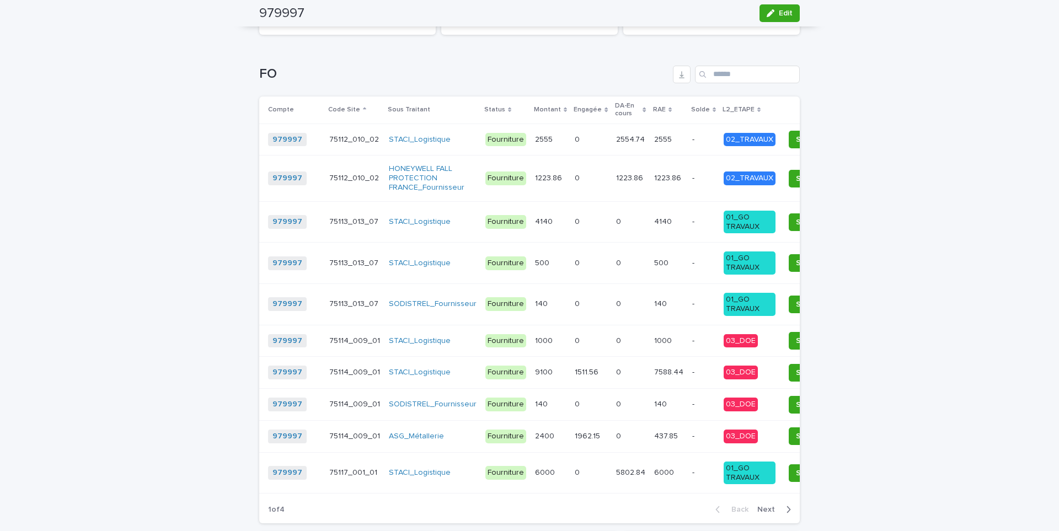
scroll to position [1158, 0]
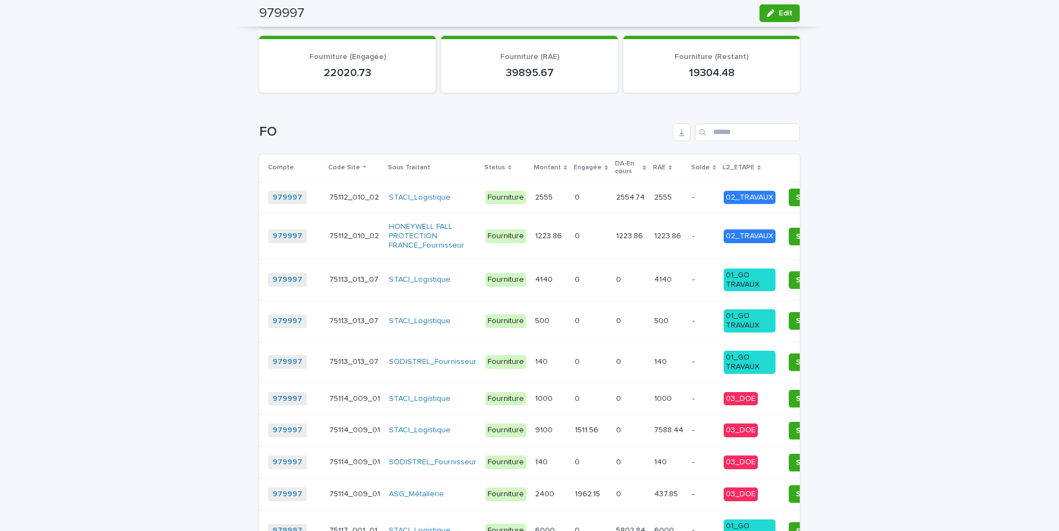
click at [723, 162] on p "L2_ETAPE" at bounding box center [739, 168] width 32 height 12
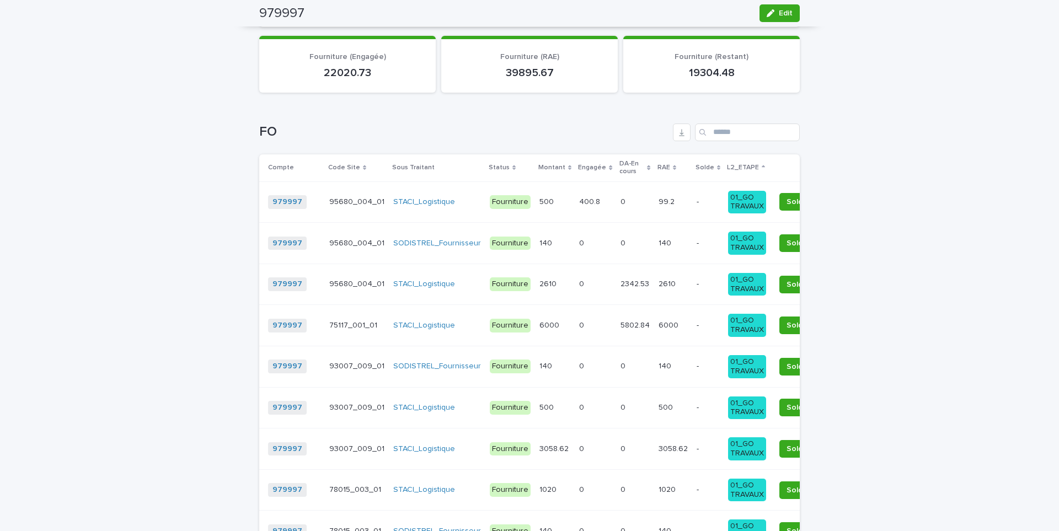
scroll to position [1179, 0]
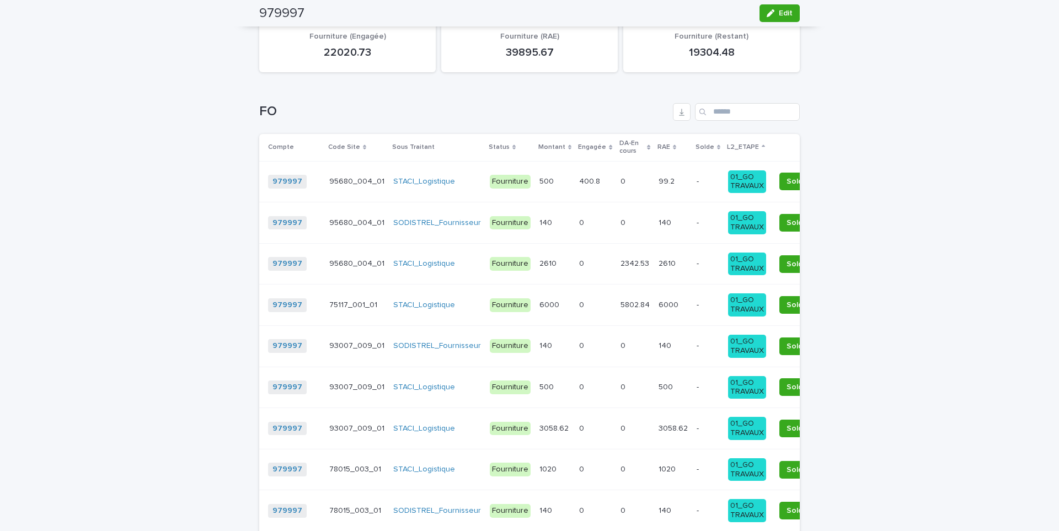
click at [727, 141] on p "L2_ETAPE" at bounding box center [743, 147] width 32 height 12
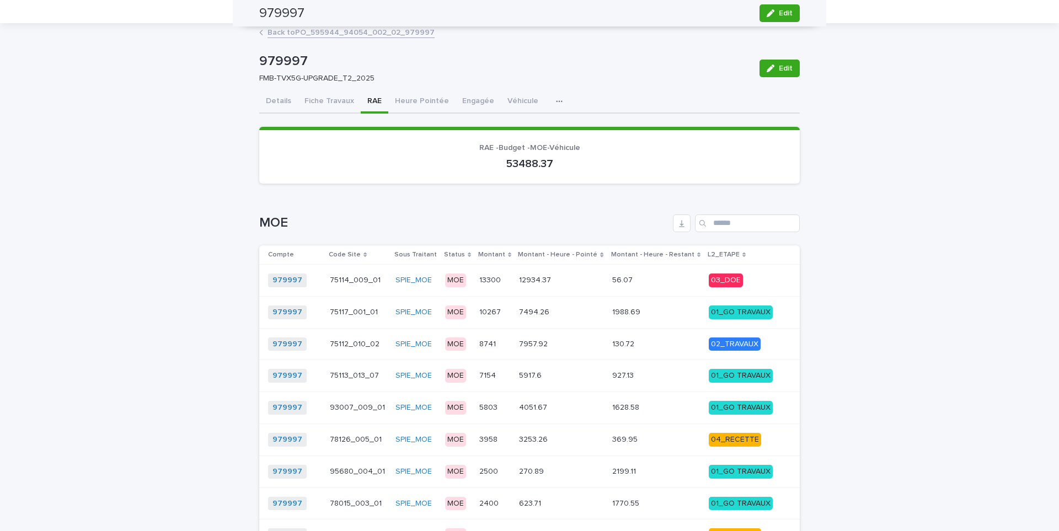
scroll to position [34, 0]
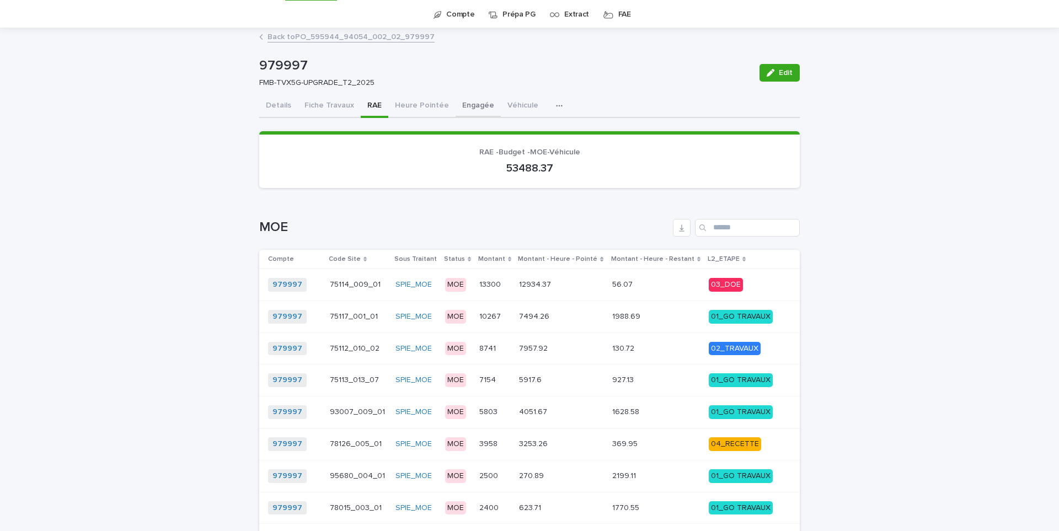
click at [466, 106] on button "Engagée" at bounding box center [478, 106] width 45 height 23
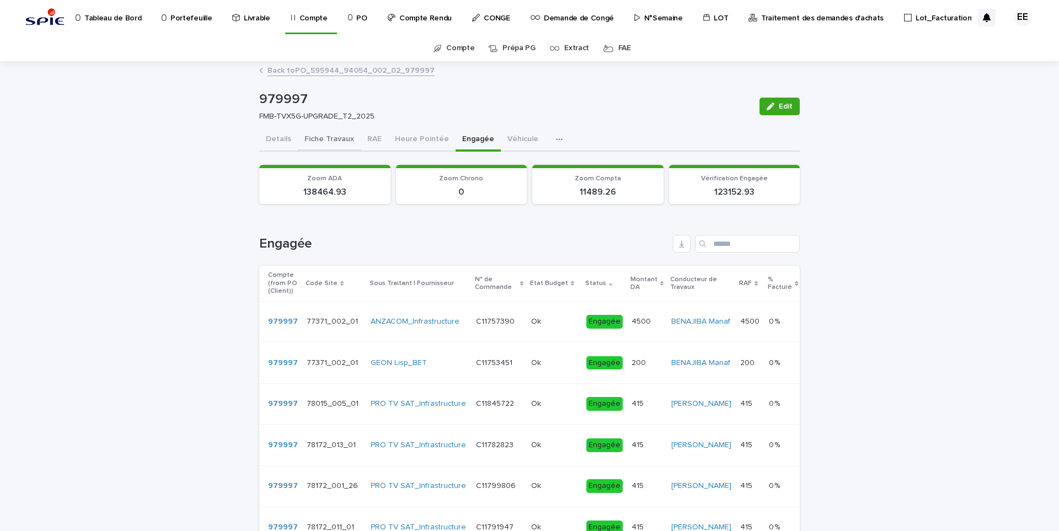
click at [322, 142] on button "Fiche Travaux" at bounding box center [329, 140] width 63 height 23
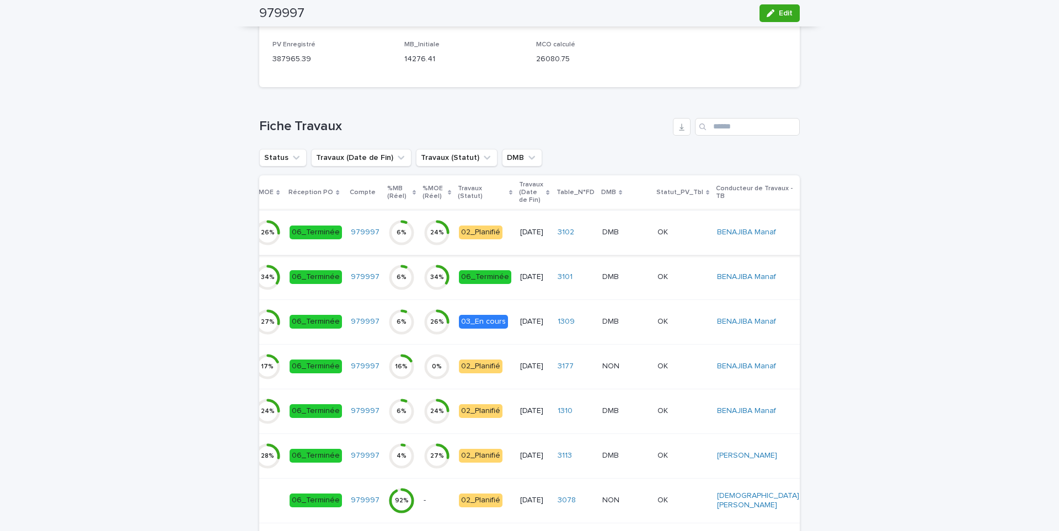
scroll to position [221, 0]
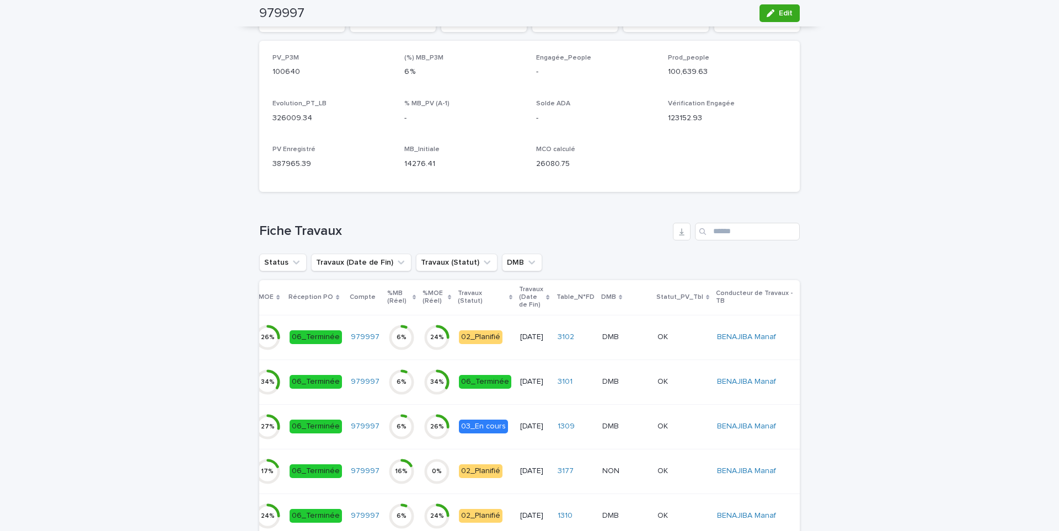
click at [601, 292] on p "DMB" at bounding box center [608, 297] width 15 height 12
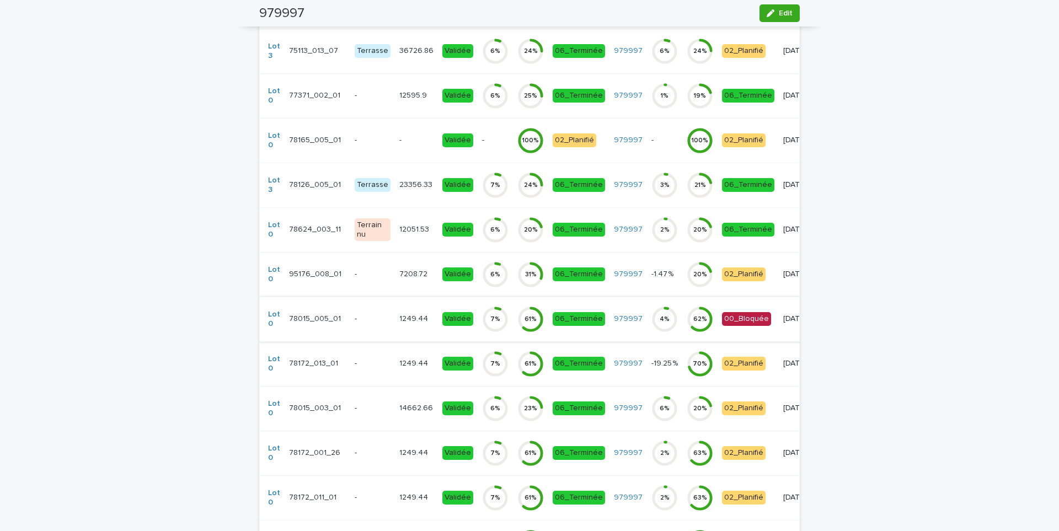
scroll to position [331, 0]
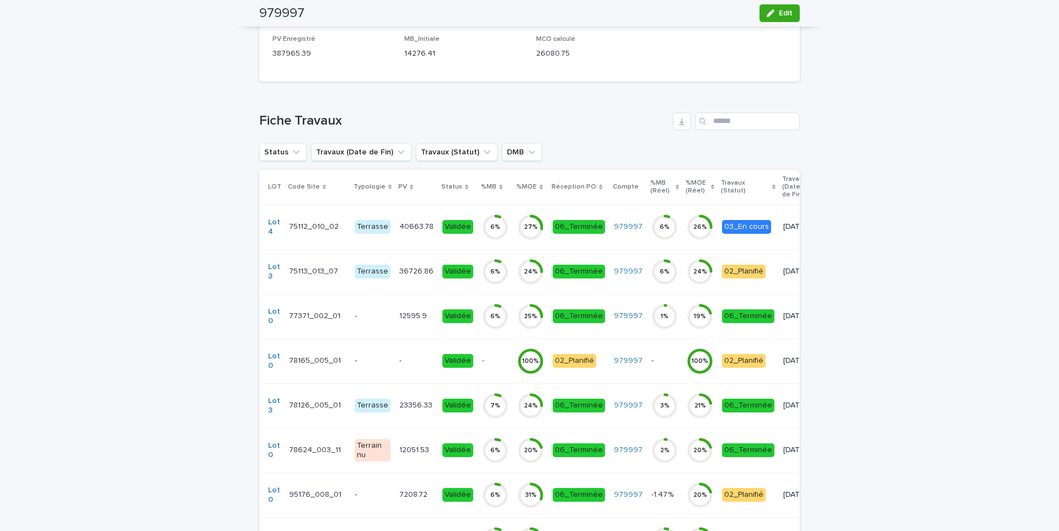
click at [404, 408] on p "23356.33" at bounding box center [416, 405] width 35 height 12
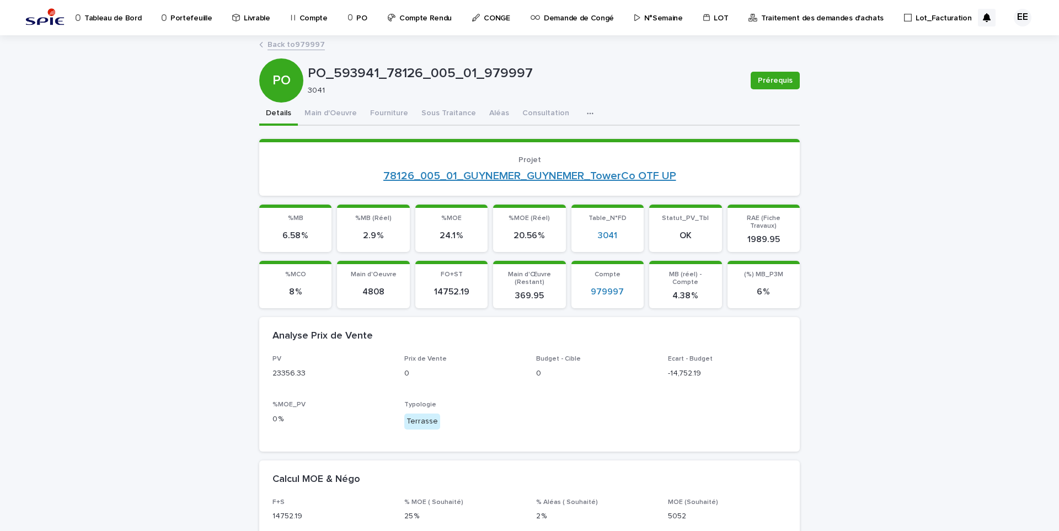
click at [470, 174] on link "78126_005_01_GUYNEMER_GUYNEMER_TowerCo OTF UP" at bounding box center [529, 175] width 293 height 13
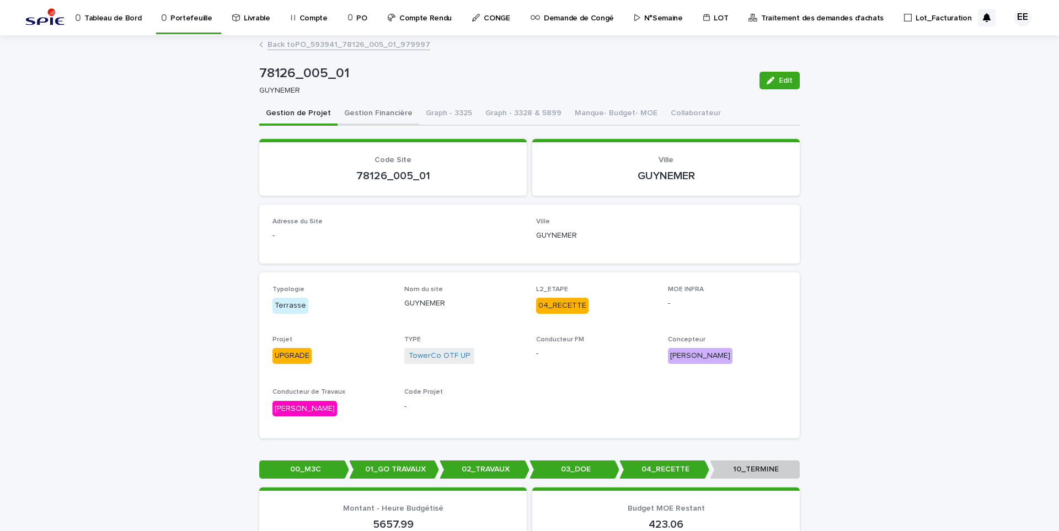
click at [385, 117] on button "Gestion Financière" at bounding box center [379, 114] width 82 height 23
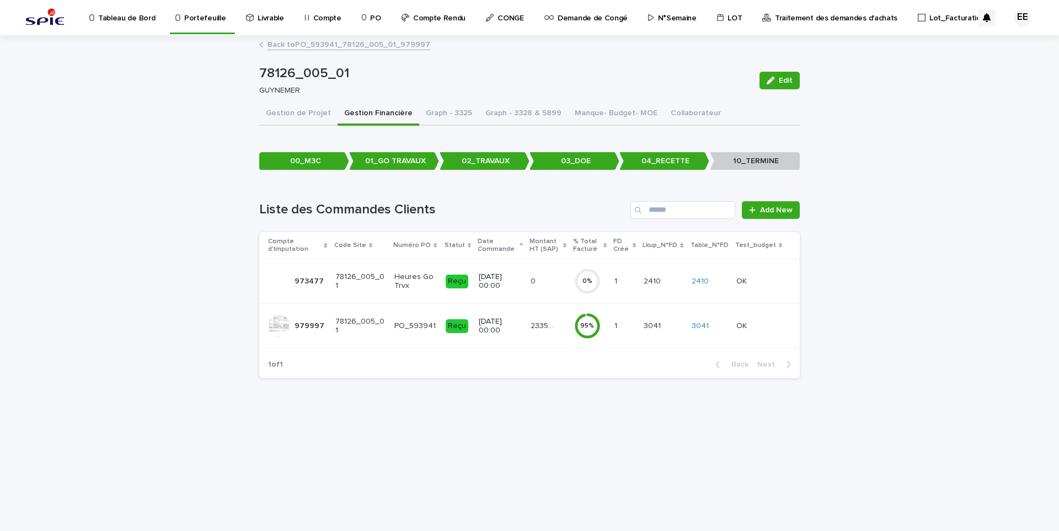
click at [536, 330] on p "23356.33" at bounding box center [544, 325] width 27 height 12
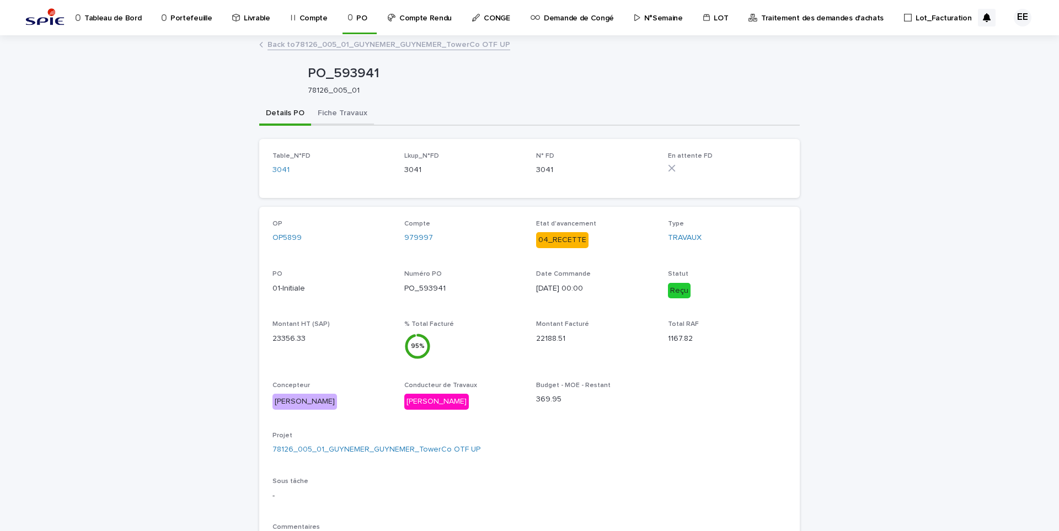
click at [352, 115] on button "Fiche Travaux" at bounding box center [342, 114] width 63 height 23
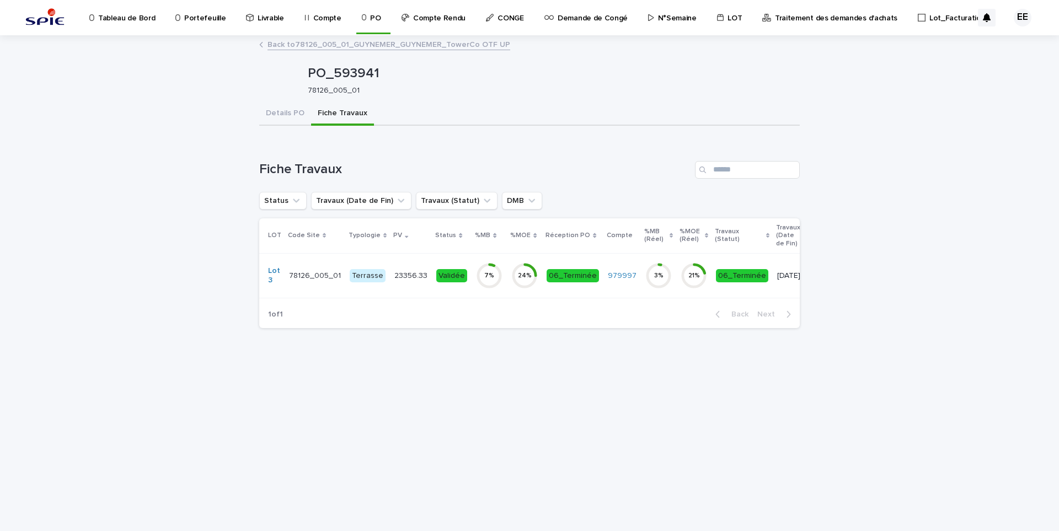
click at [453, 279] on div "Validée" at bounding box center [451, 276] width 31 height 14
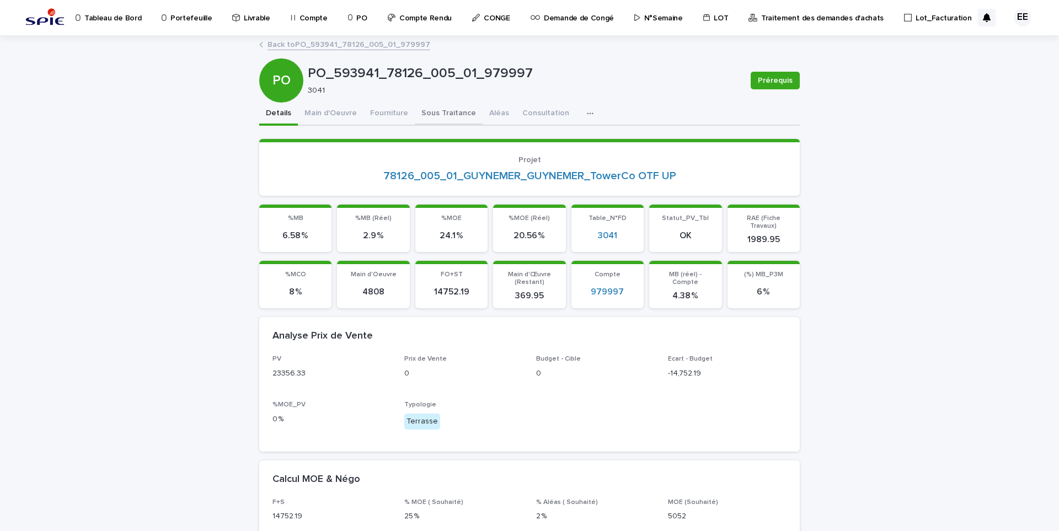
click at [447, 113] on button "Sous Traitance" at bounding box center [449, 114] width 68 height 23
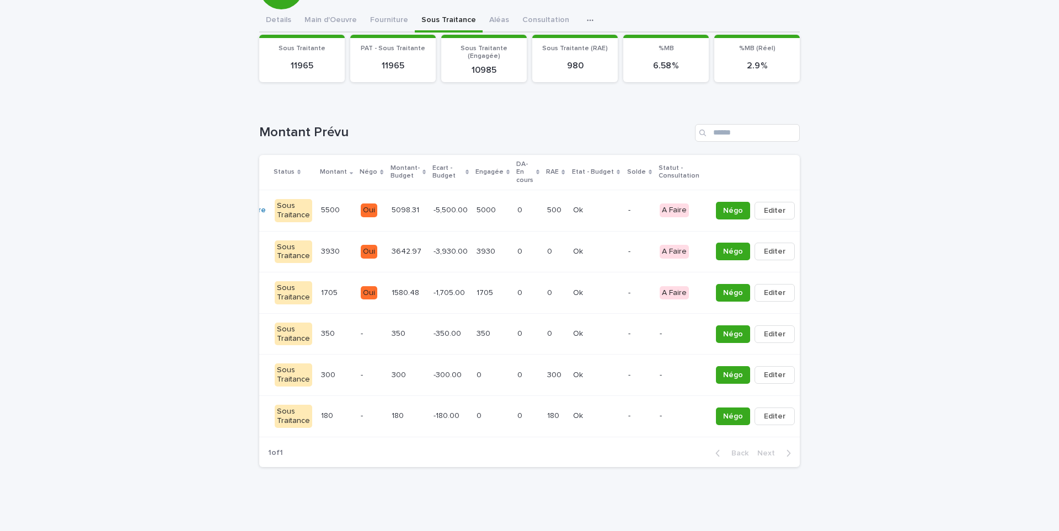
scroll to position [0, 104]
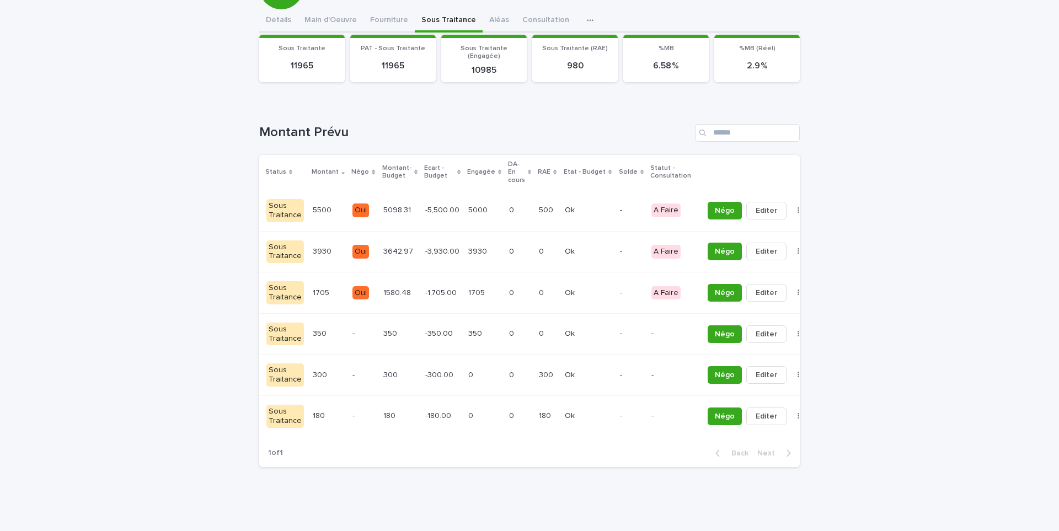
click at [772, 206] on div "Négo Editer Solder" at bounding box center [754, 211] width 103 height 18
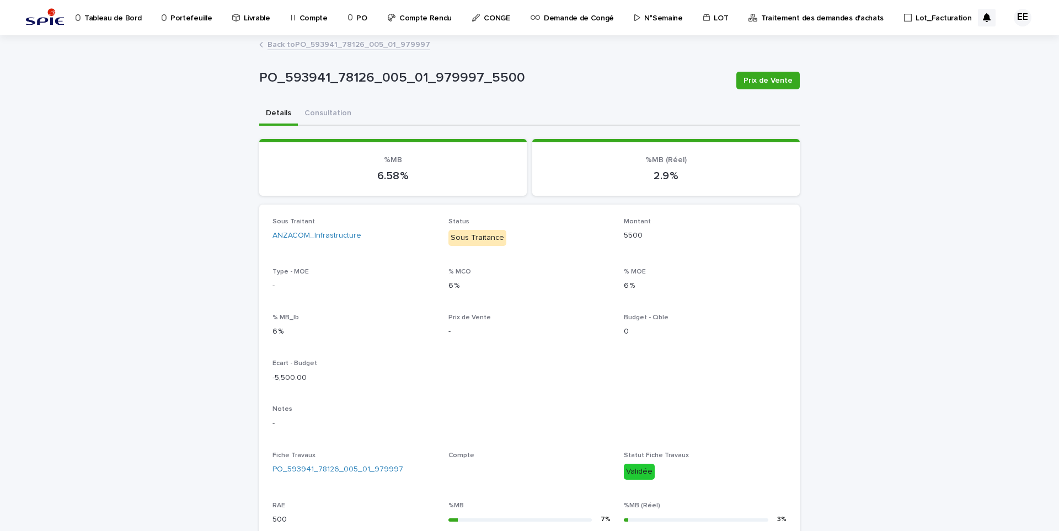
click at [379, 47] on link "Back to PO_593941_78126_005_01_979997" at bounding box center [349, 44] width 163 height 13
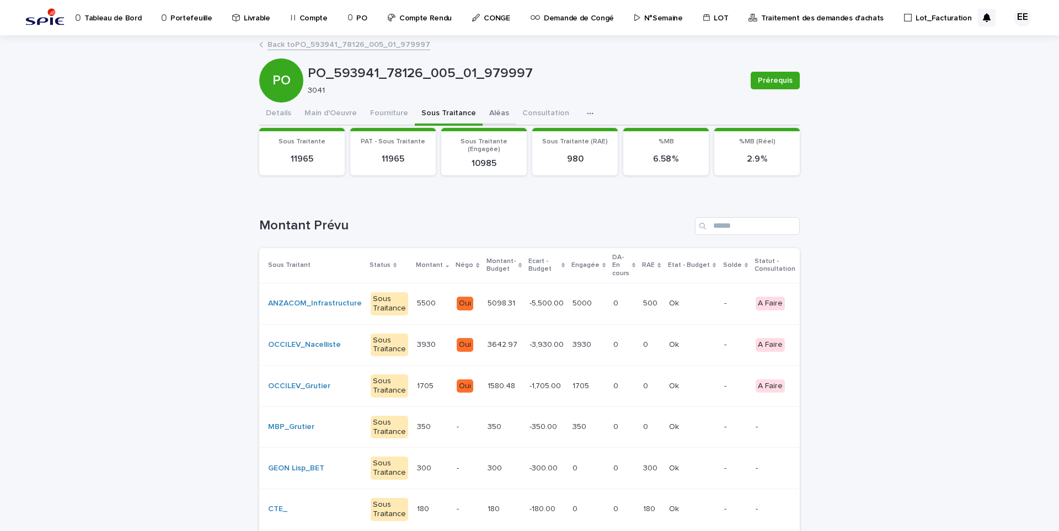
click at [486, 117] on button "Aléas" at bounding box center [499, 114] width 33 height 23
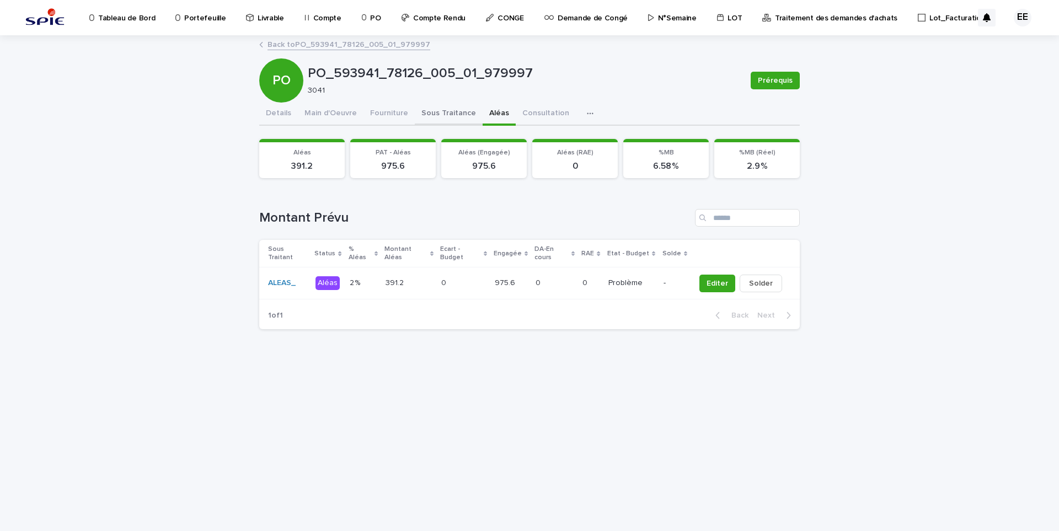
click at [426, 116] on button "Sous Traitance" at bounding box center [449, 114] width 68 height 23
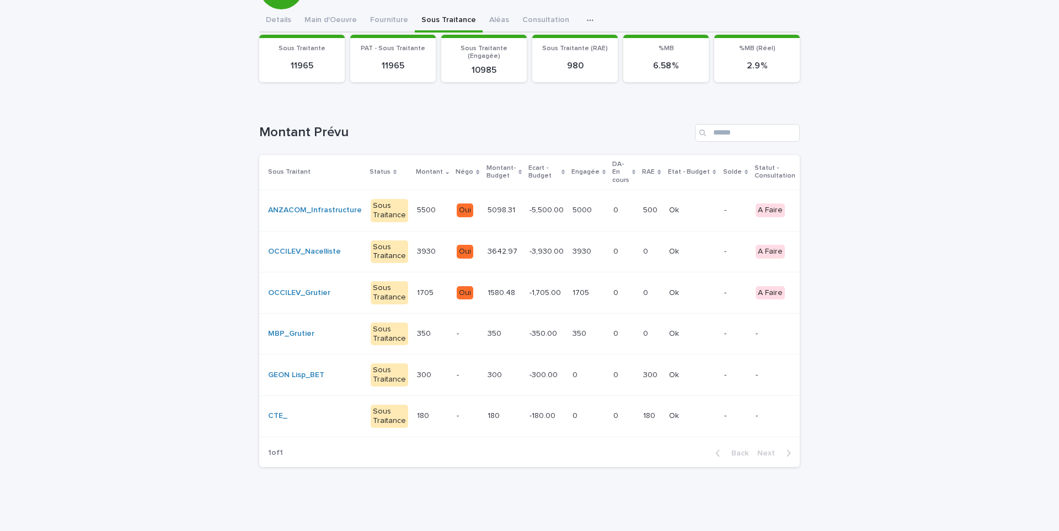
scroll to position [0, 104]
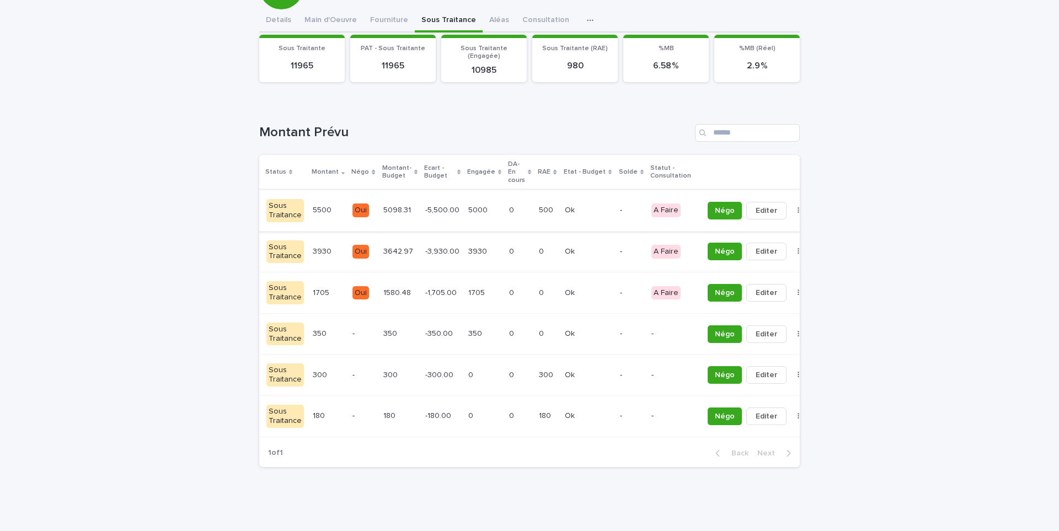
click at [791, 207] on button "button" at bounding box center [798, 211] width 15 height 8
click at [749, 224] on button "Solder" at bounding box center [741, 233] width 73 height 18
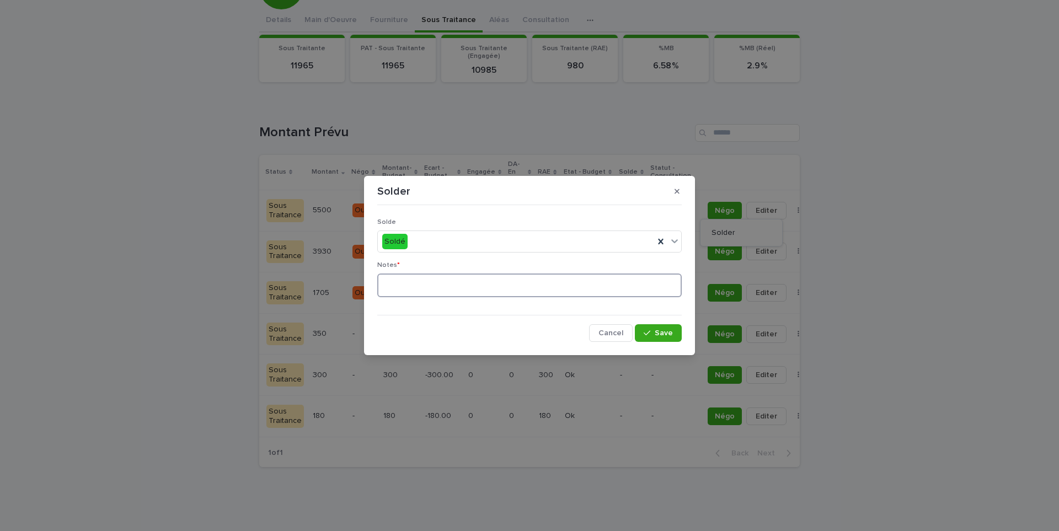
click at [555, 280] on textarea at bounding box center [529, 286] width 304 height 24
type textarea "**"
click at [668, 338] on button "Save" at bounding box center [658, 333] width 47 height 18
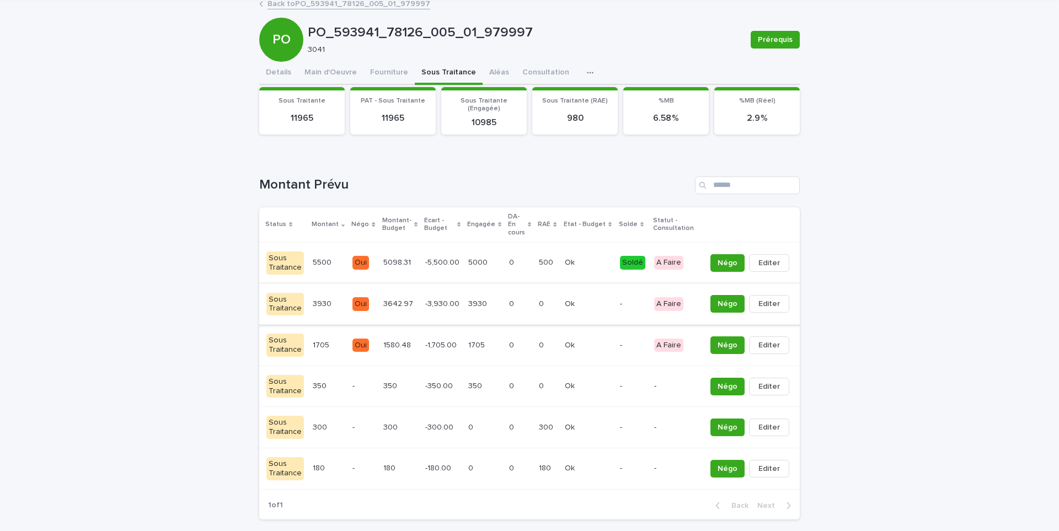
scroll to position [0, 0]
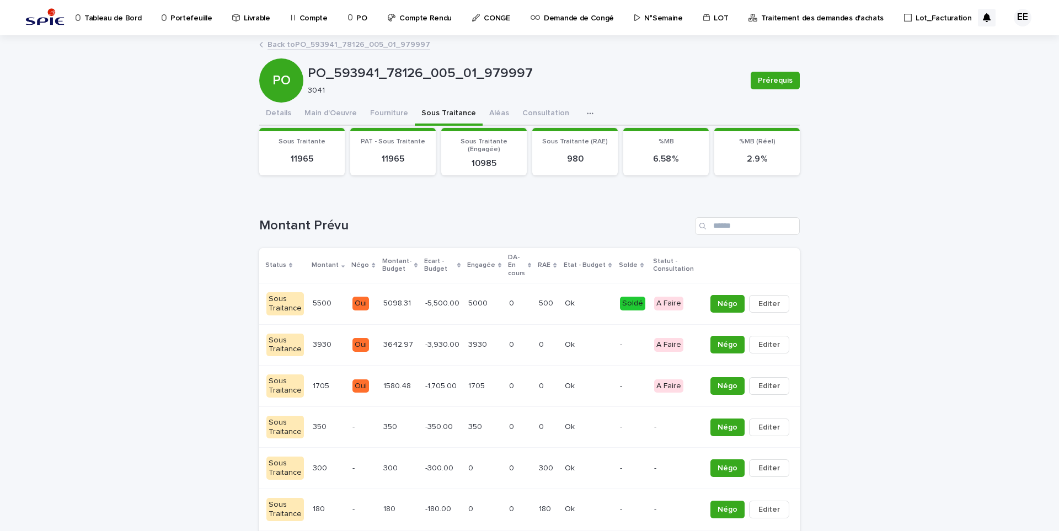
click at [338, 45] on link "Back to PO_593941_78126_005_01_979997" at bounding box center [349, 44] width 163 height 13
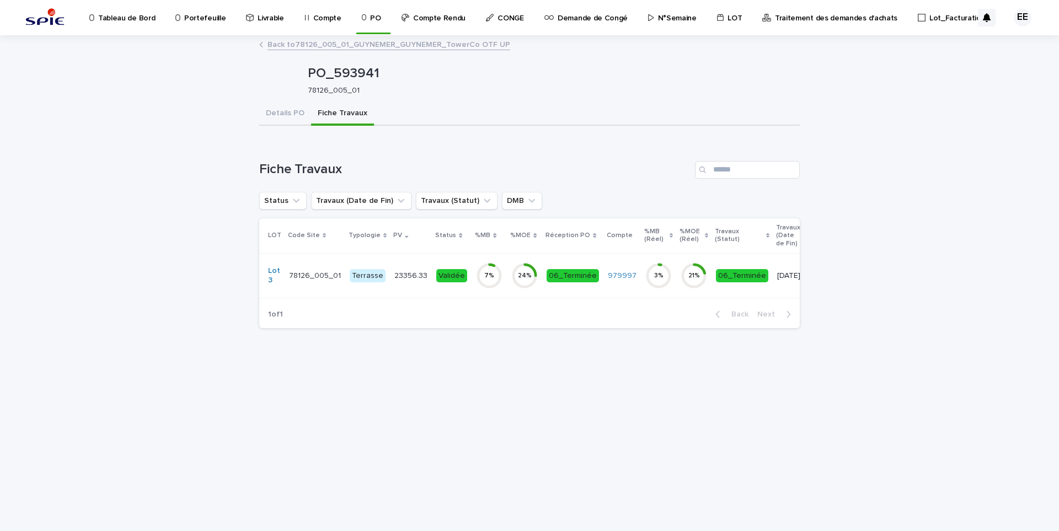
click at [341, 47] on link "Back to 78126_005_01_GUYNEMER_GUYNEMER_TowerCo OTF UP" at bounding box center [389, 44] width 243 height 13
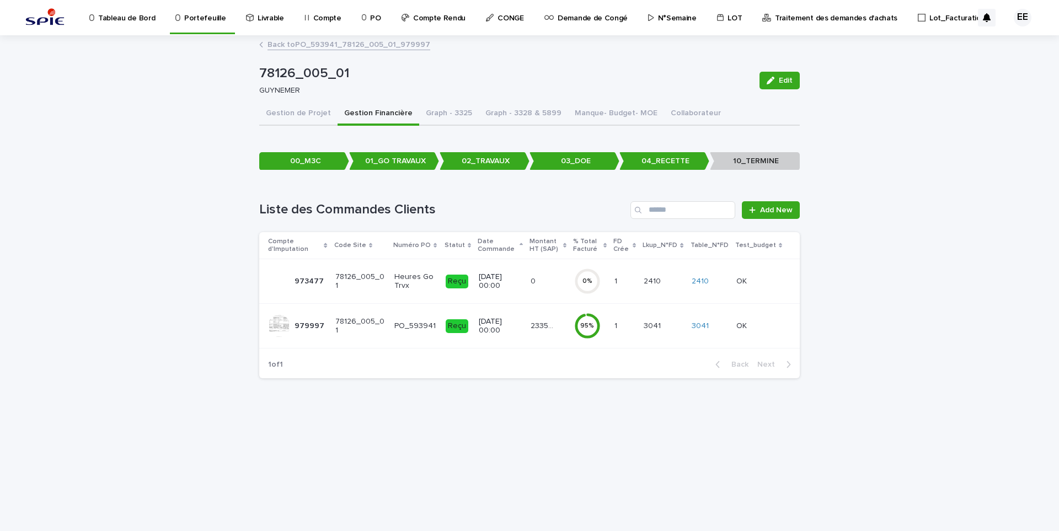
click at [335, 44] on link "Back to PO_593941_78126_005_01_979997" at bounding box center [349, 44] width 163 height 13
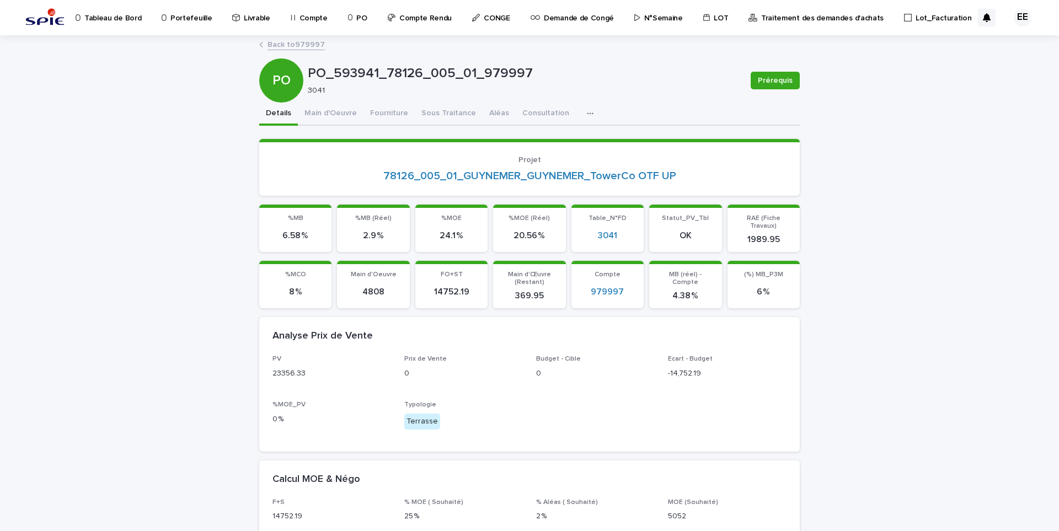
click at [308, 45] on link "Back to 979997" at bounding box center [296, 44] width 57 height 13
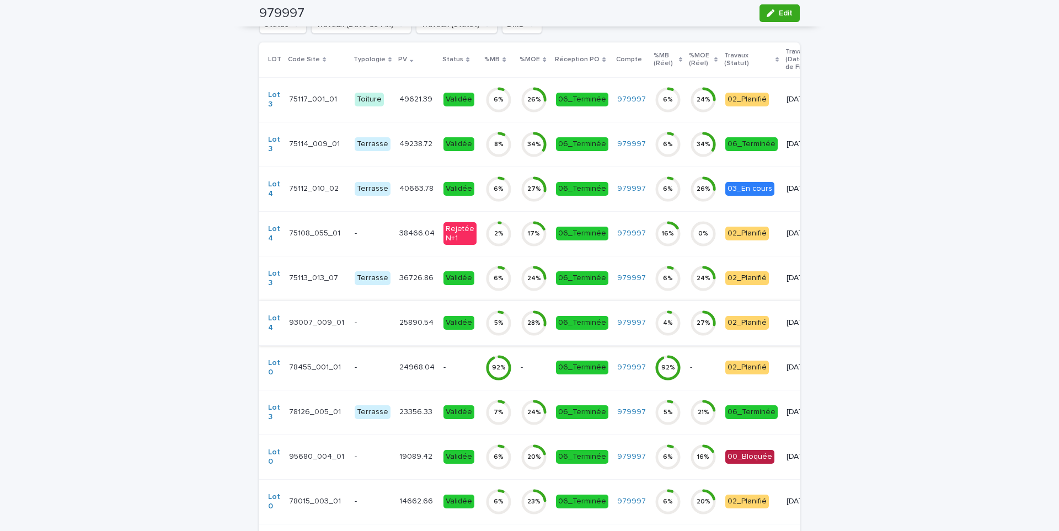
scroll to position [441, 0]
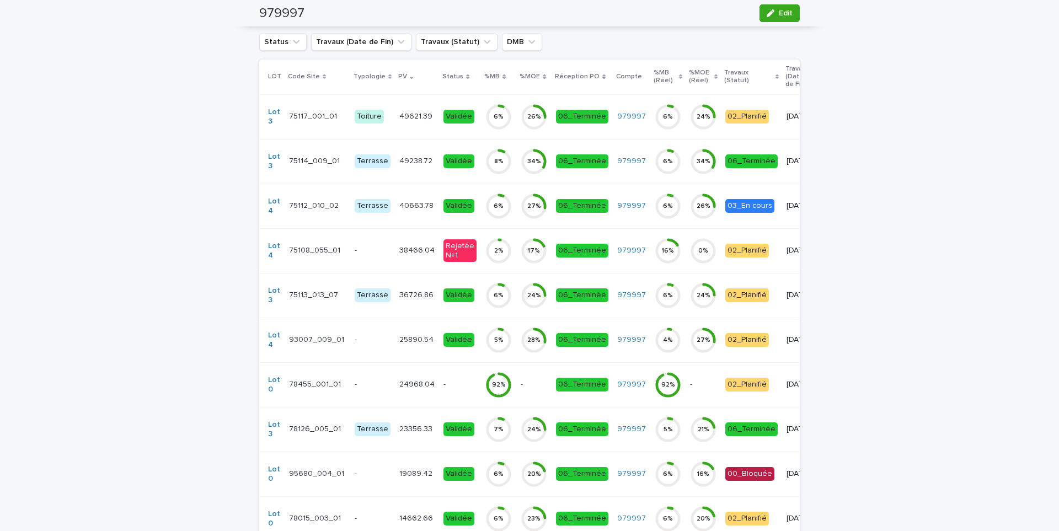
click at [724, 79] on p "Travaux (Statut)" at bounding box center [748, 77] width 49 height 20
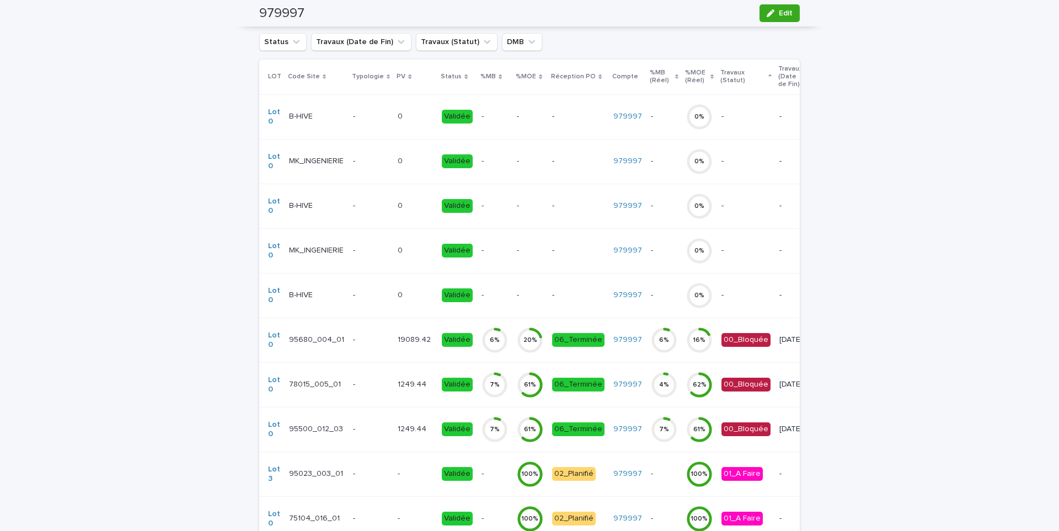
click at [710, 76] on icon at bounding box center [711, 76] width 3 height 5
click at [710, 76] on icon at bounding box center [711, 77] width 3 height 6
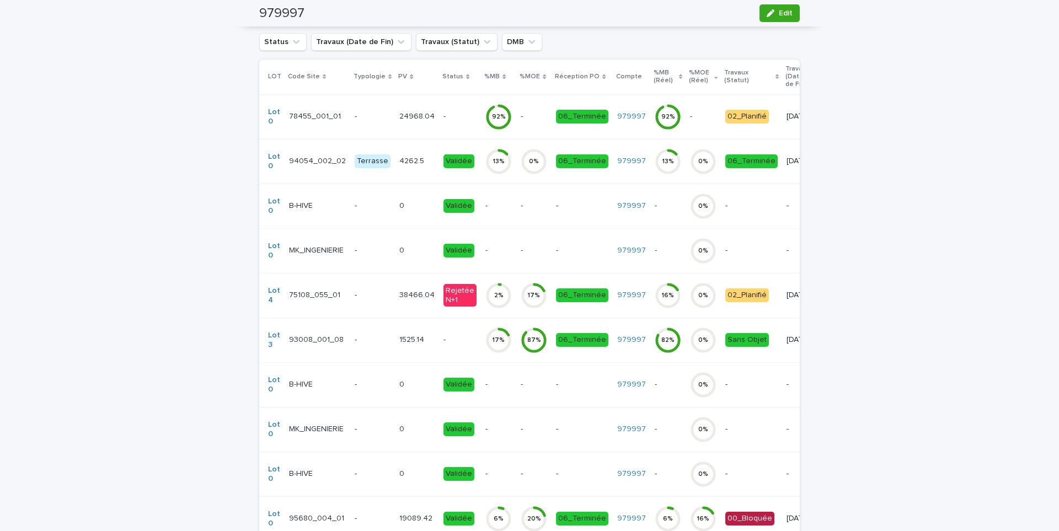
click at [714, 76] on icon at bounding box center [715, 77] width 3 height 6
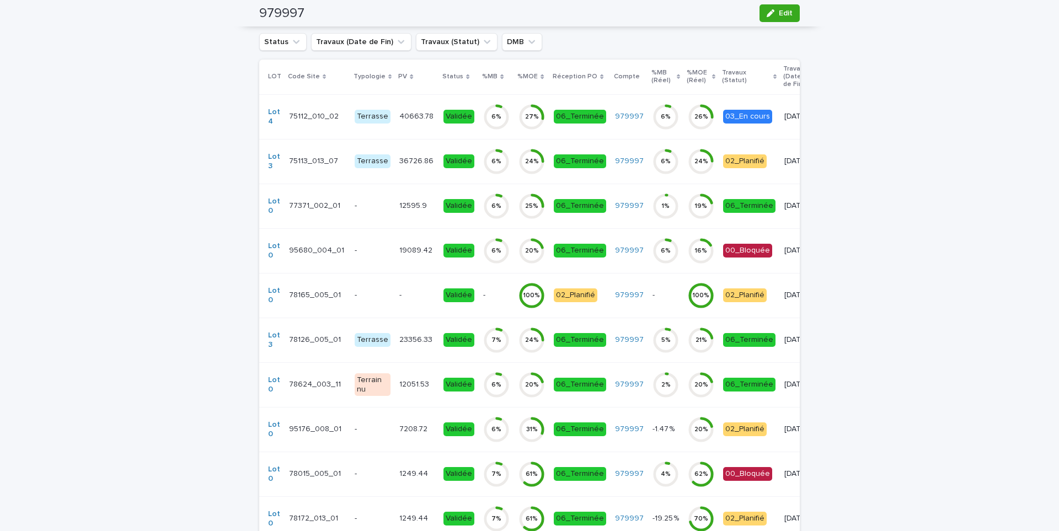
click at [773, 76] on icon at bounding box center [774, 76] width 3 height 5
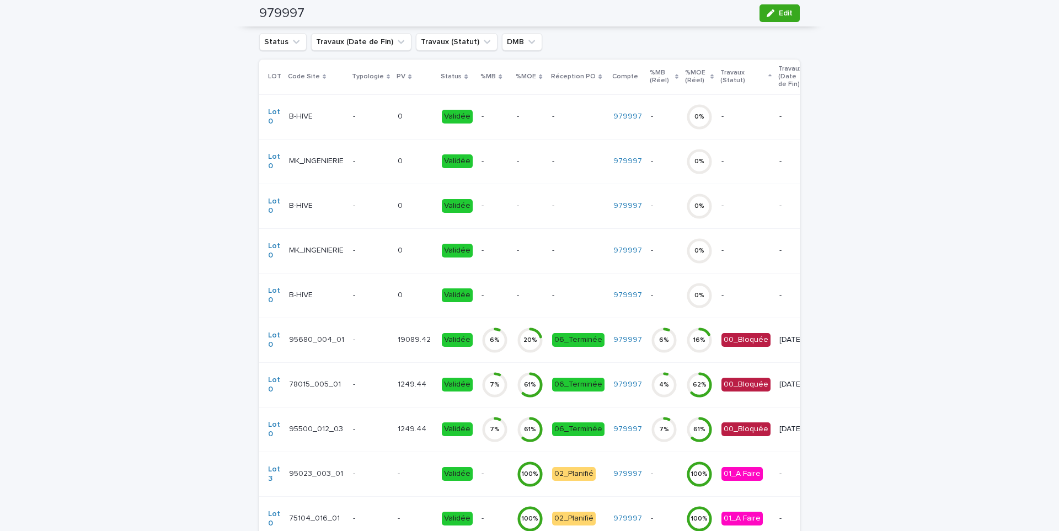
click at [768, 76] on icon at bounding box center [769, 75] width 3 height 2
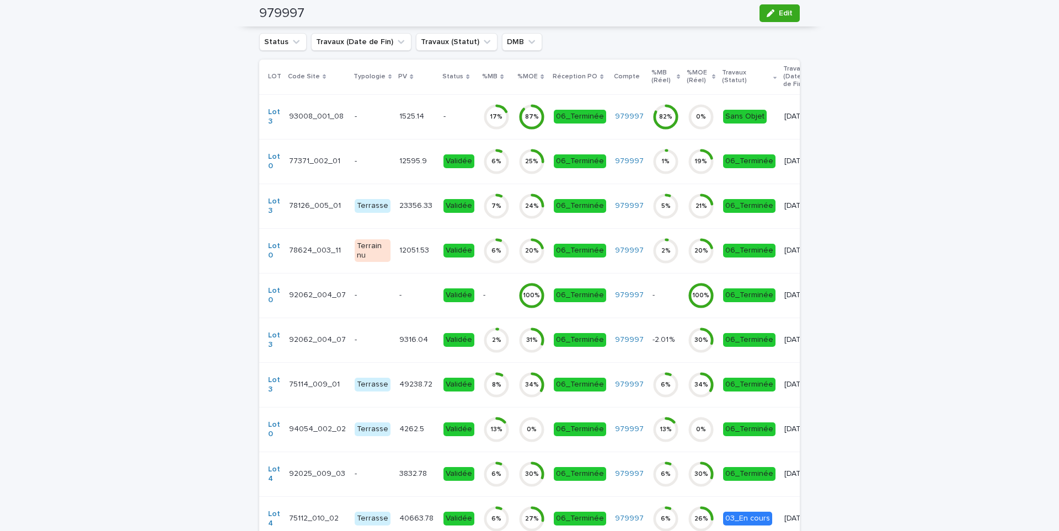
click at [409, 171] on td "12595.9 12595.9" at bounding box center [417, 161] width 44 height 45
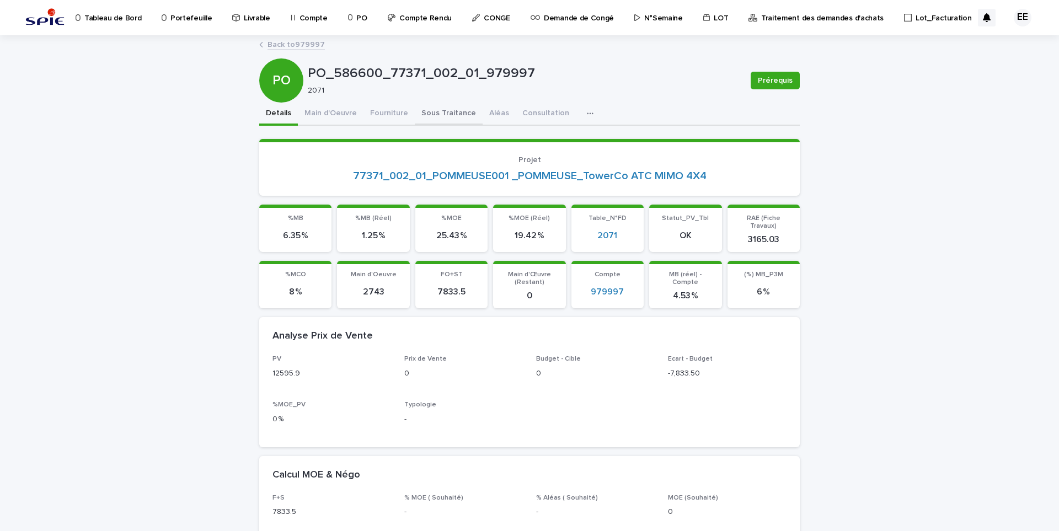
click at [422, 115] on button "Sous Traitance" at bounding box center [449, 114] width 68 height 23
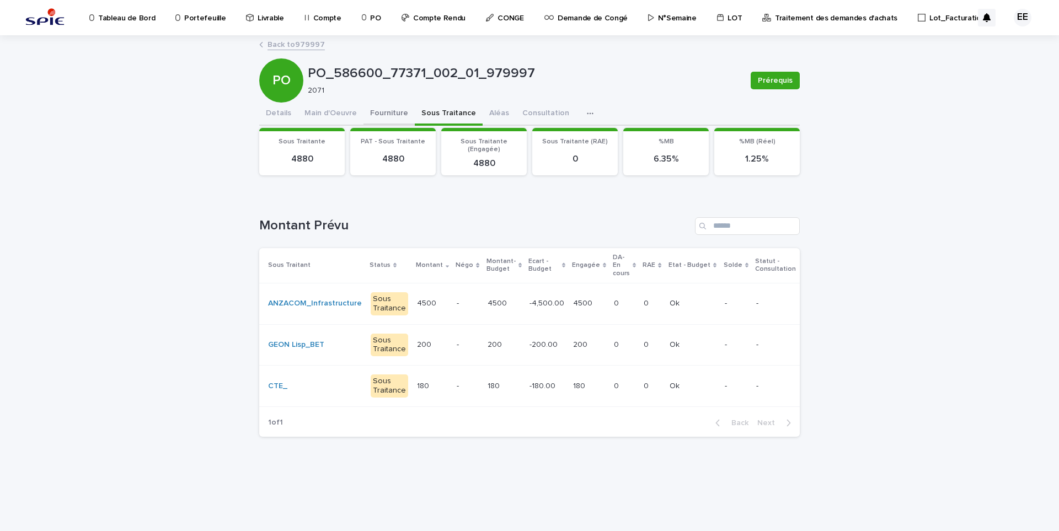
click at [388, 110] on button "Fourniture" at bounding box center [388, 114] width 51 height 23
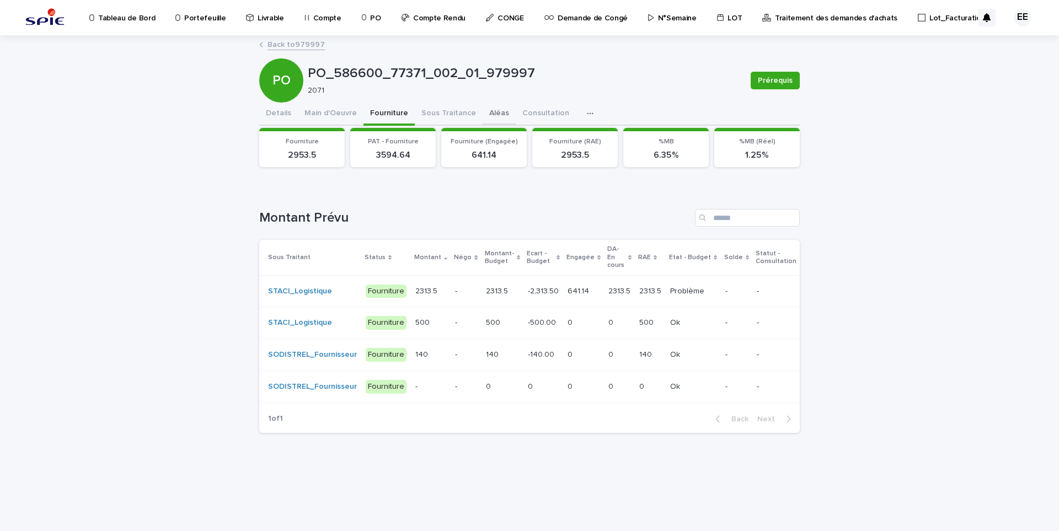
click at [485, 114] on button "Aléas" at bounding box center [499, 114] width 33 height 23
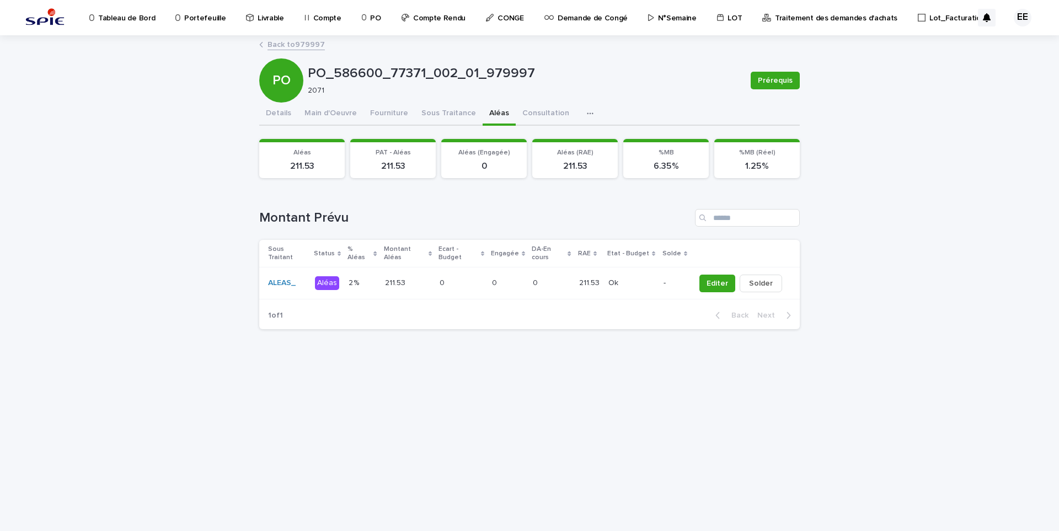
click at [319, 47] on link "Back to 979997" at bounding box center [296, 44] width 57 height 13
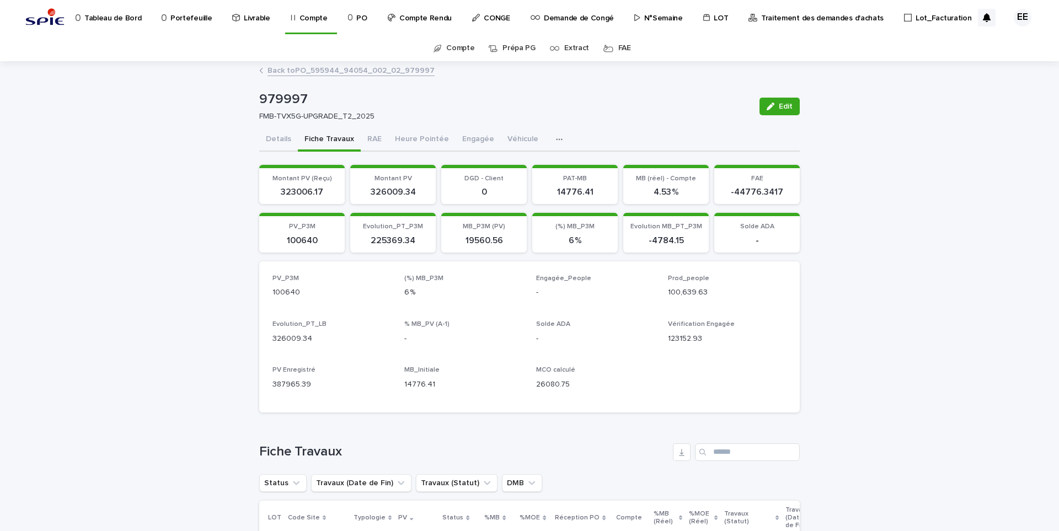
click at [354, 67] on link "Back to PO_595944_94054_002_02_979997" at bounding box center [351, 69] width 167 height 13
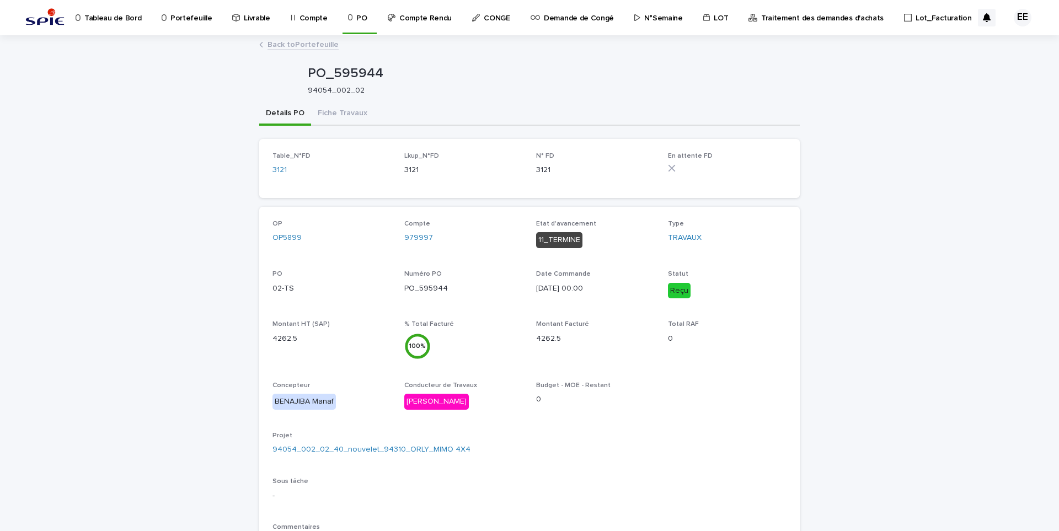
click at [309, 47] on link "Back to Portefeuille" at bounding box center [303, 44] width 71 height 13
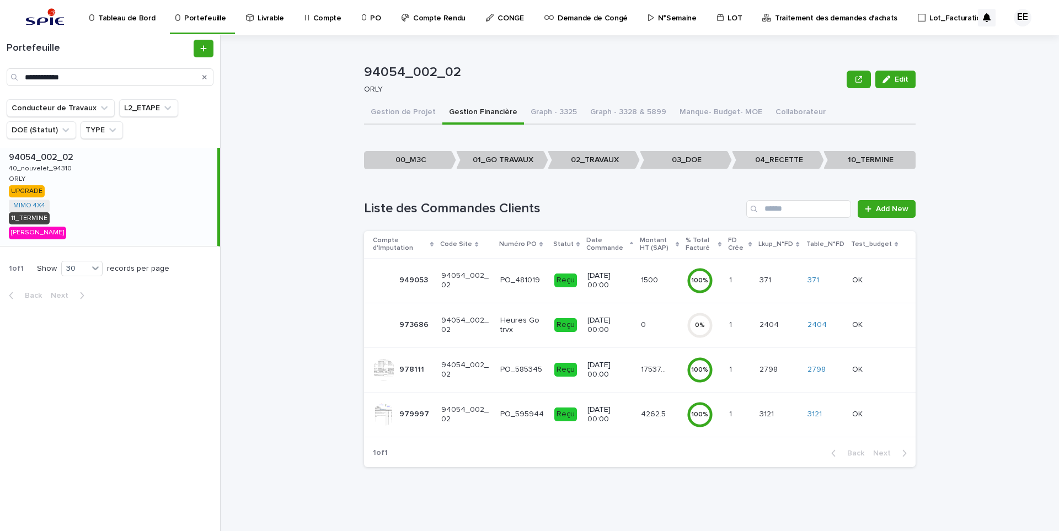
click at [809, 10] on p "Traitement des demandes d'achats" at bounding box center [836, 11] width 122 height 23
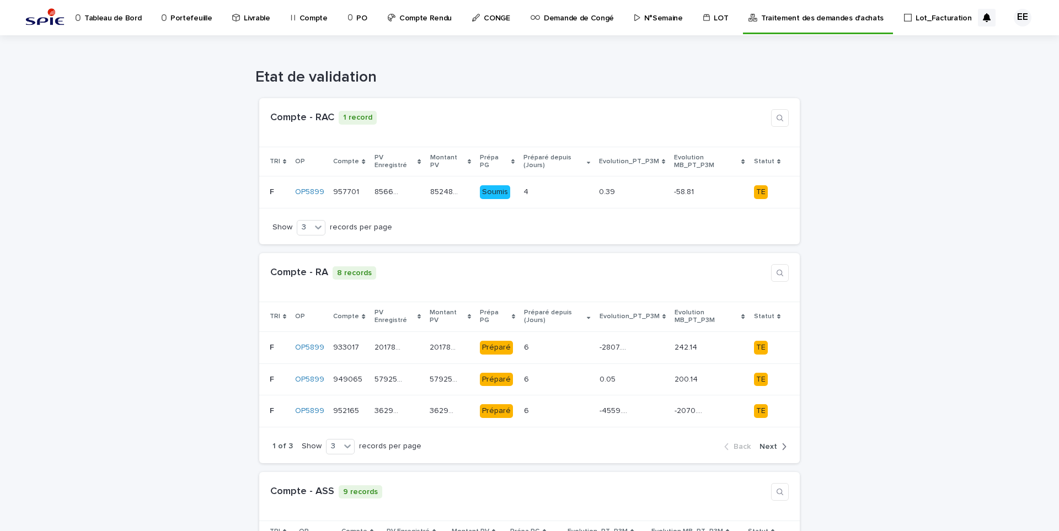
click at [321, 17] on p "Compte" at bounding box center [313, 11] width 28 height 23
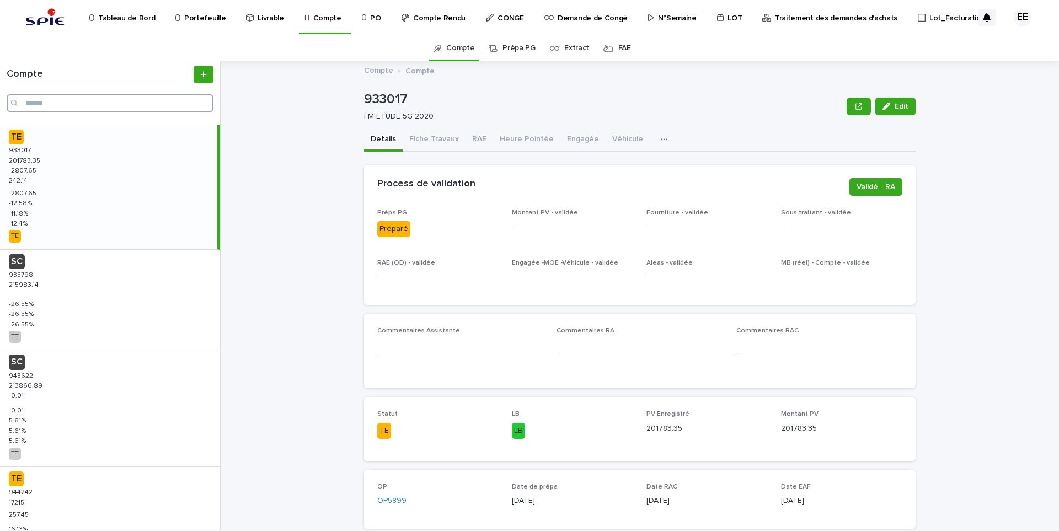
click at [119, 98] on input "Search" at bounding box center [110, 103] width 207 height 18
paste input "**********"
type input "**********"
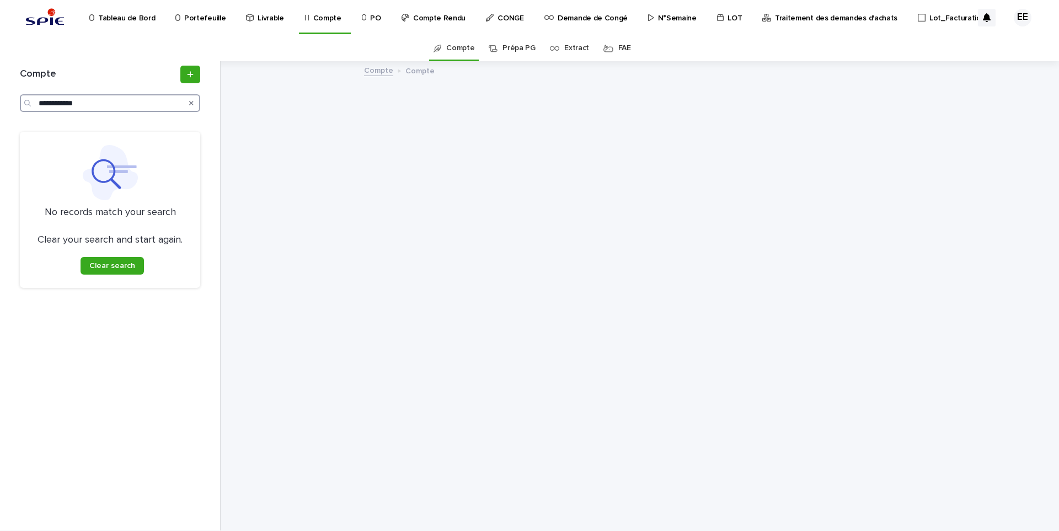
click at [38, 101] on input "**********" at bounding box center [110, 103] width 180 height 18
click at [211, 19] on p "Portefeuille" at bounding box center [204, 11] width 41 height 23
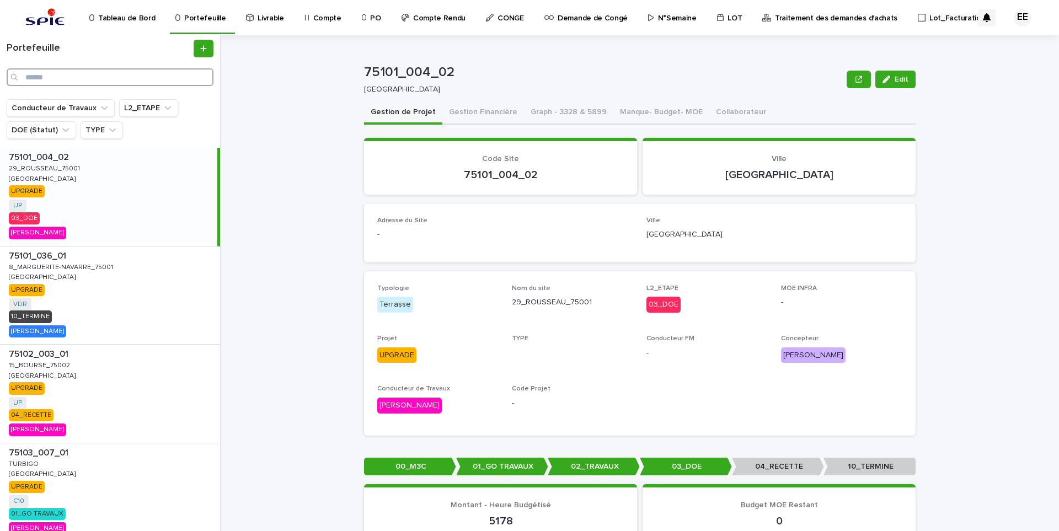
click at [155, 76] on input "Search" at bounding box center [110, 77] width 207 height 18
paste input "**********"
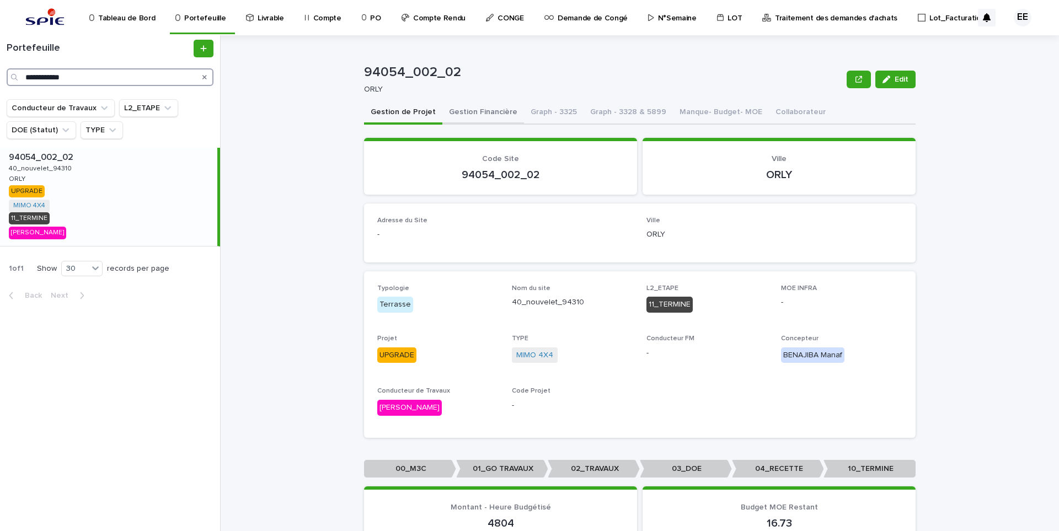
type input "**********"
click at [474, 116] on button "Gestion Financière" at bounding box center [483, 112] width 82 height 23
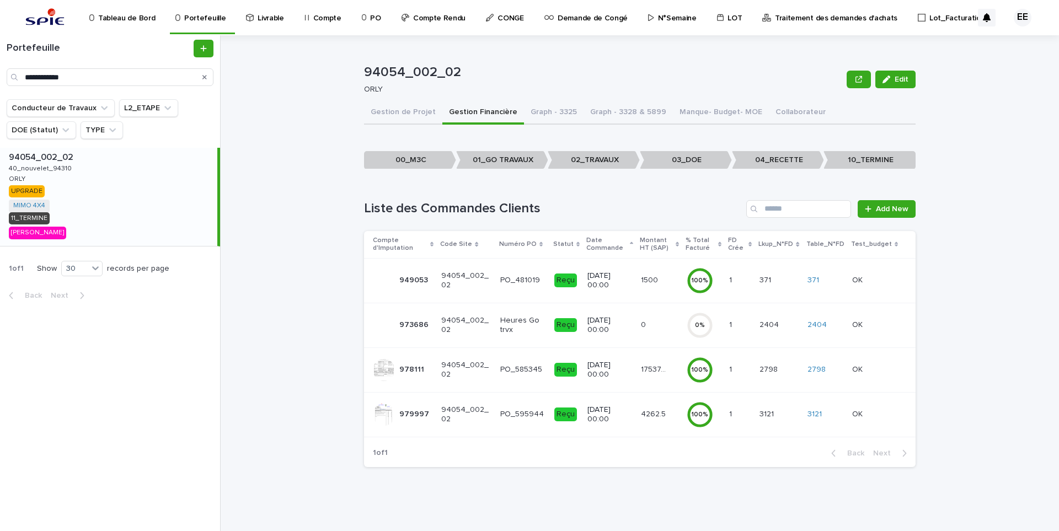
click at [413, 413] on p "979997" at bounding box center [415, 414] width 32 height 12
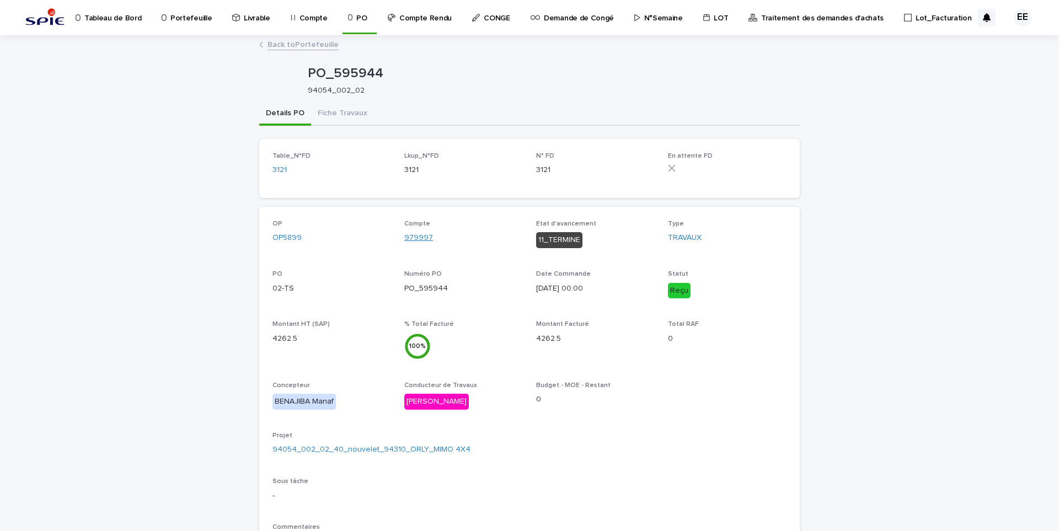
click at [418, 236] on link "979997" at bounding box center [418, 238] width 29 height 12
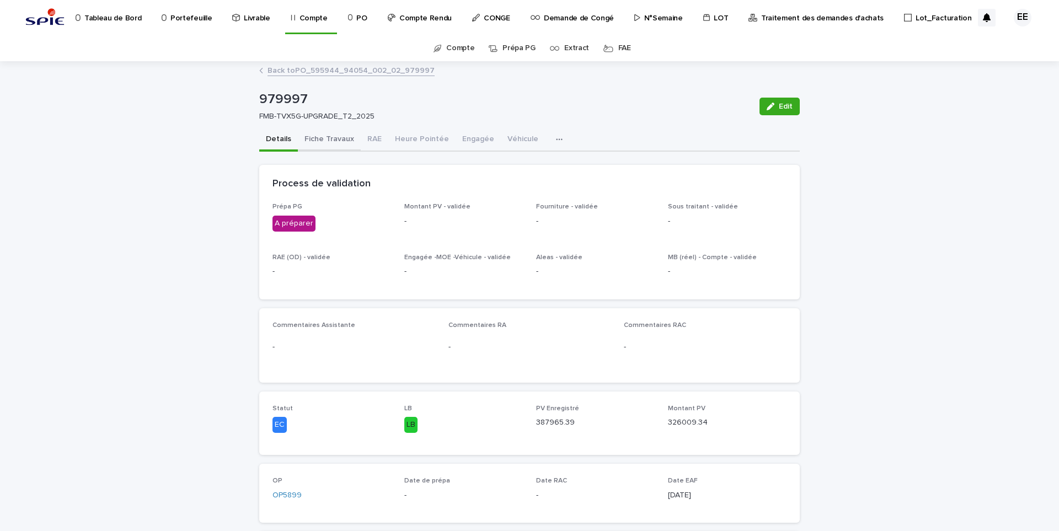
click at [328, 142] on button "Fiche Travaux" at bounding box center [329, 140] width 63 height 23
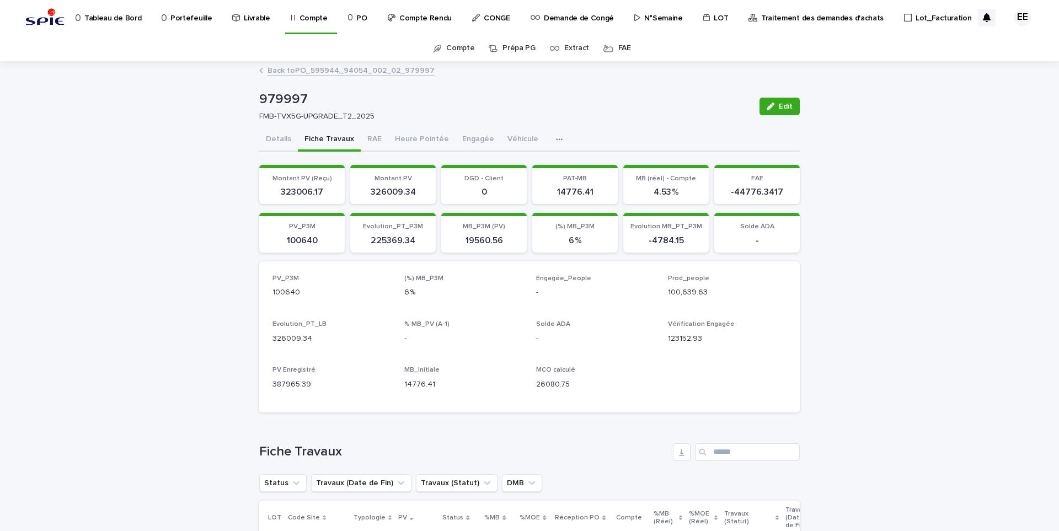
click at [322, 76] on div "Back to PO_595944_94054_002_02_979997" at bounding box center [530, 70] width 552 height 15
click at [323, 72] on link "Back to PO_595944_94054_002_02_979997" at bounding box center [351, 69] width 167 height 13
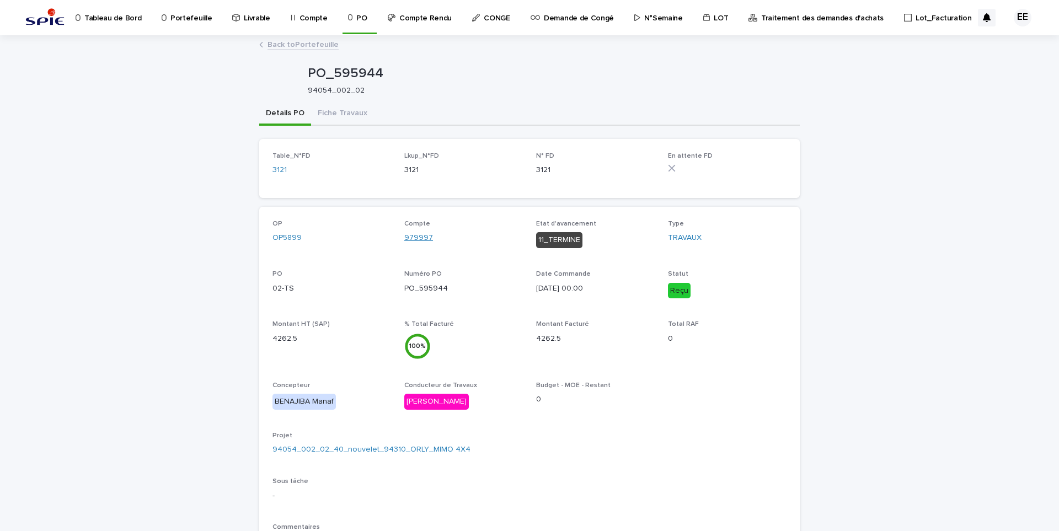
click at [415, 239] on link "979997" at bounding box center [418, 238] width 29 height 12
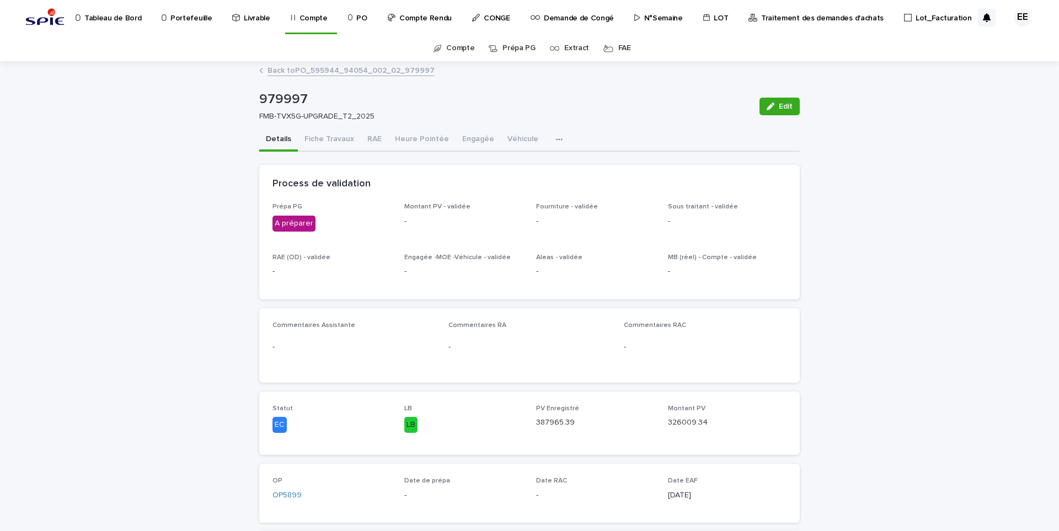
click at [199, 19] on p "Portefeuille" at bounding box center [190, 11] width 41 height 23
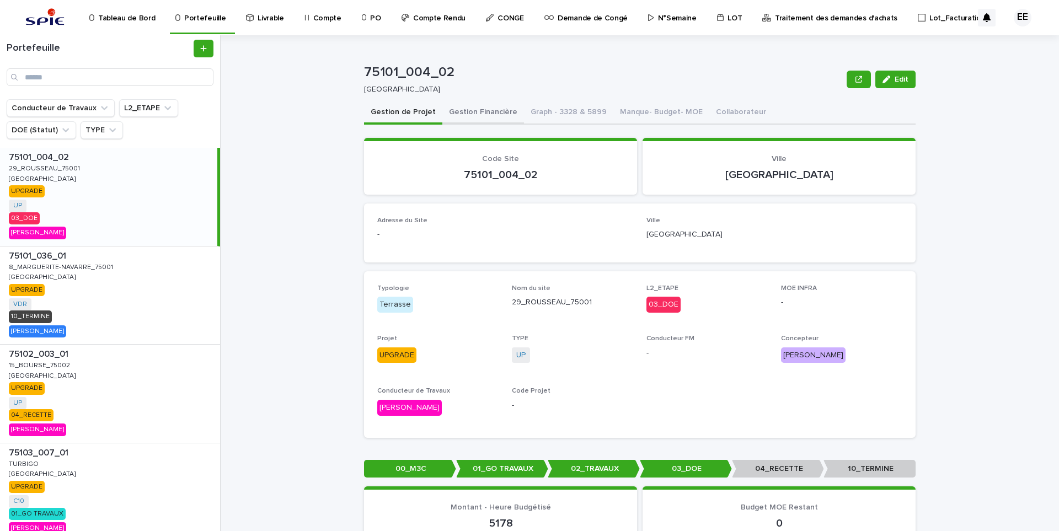
click at [467, 110] on button "Gestion Financière" at bounding box center [483, 112] width 82 height 23
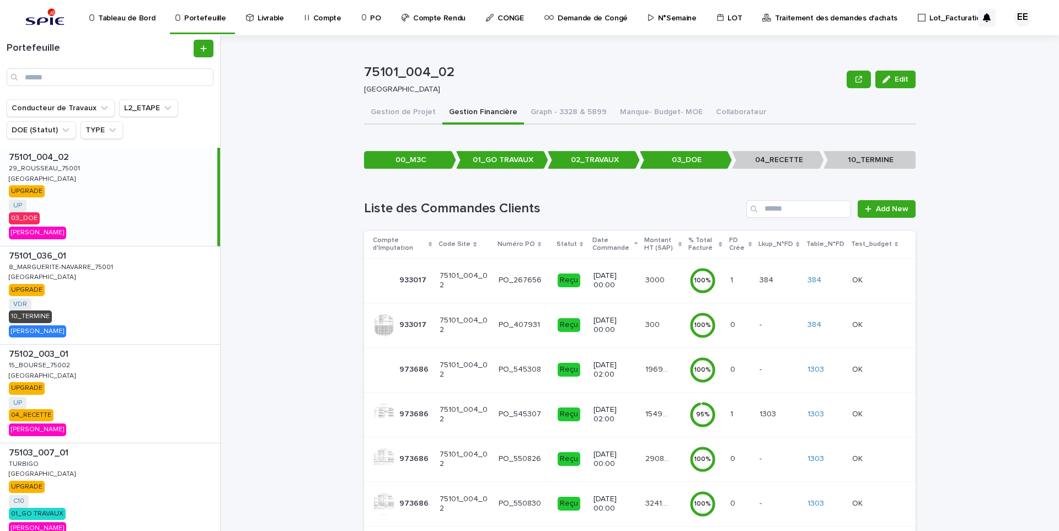
click at [859, 20] on p "Traitement des demandes d'achats" at bounding box center [836, 11] width 122 height 23
